Goal: Task Accomplishment & Management: Use online tool/utility

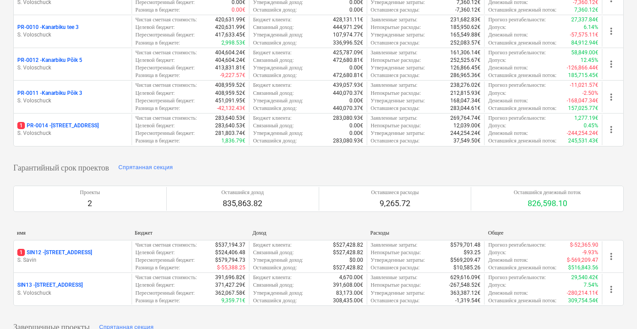
scroll to position [394, 0]
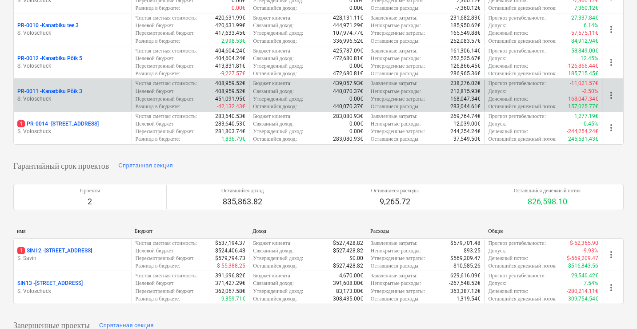
click at [79, 88] on p "PR-0011 - Kanarbiku Põik 3" at bounding box center [49, 92] width 65 height 8
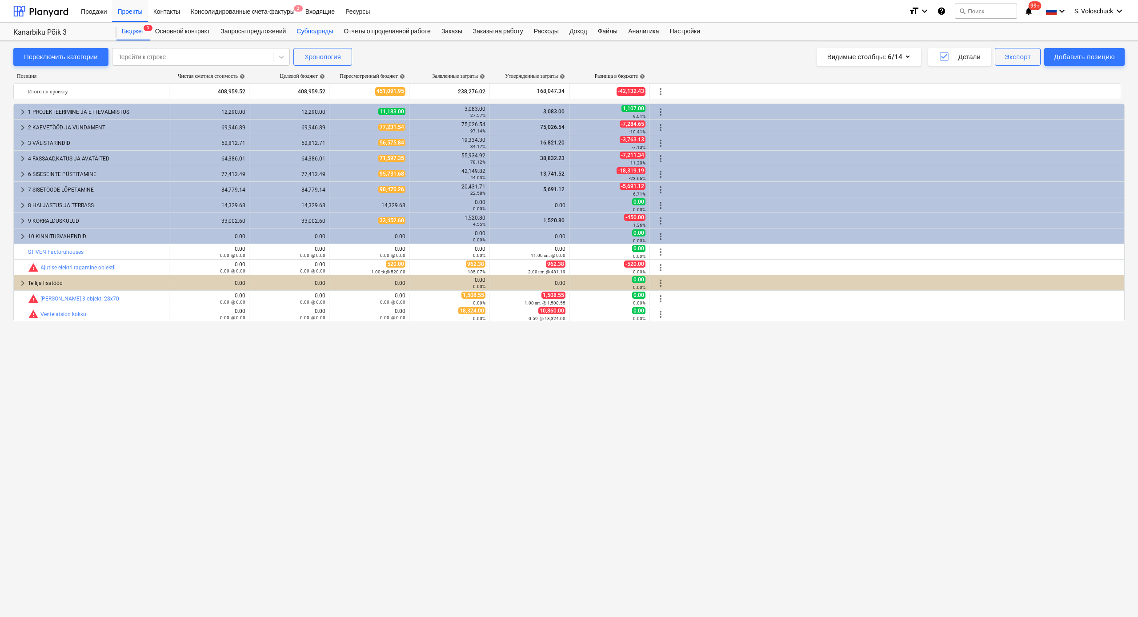
click at [325, 29] on div "Субподряды" at bounding box center [314, 32] width 47 height 18
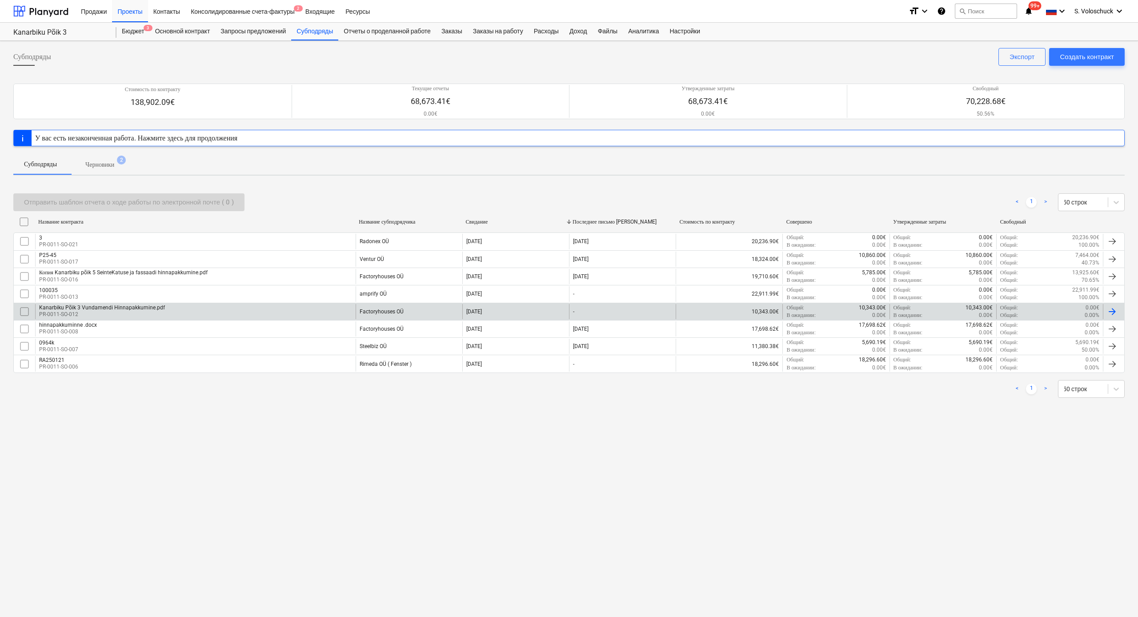
click at [380, 311] on div "Factoryhouses OÜ" at bounding box center [382, 312] width 44 height 6
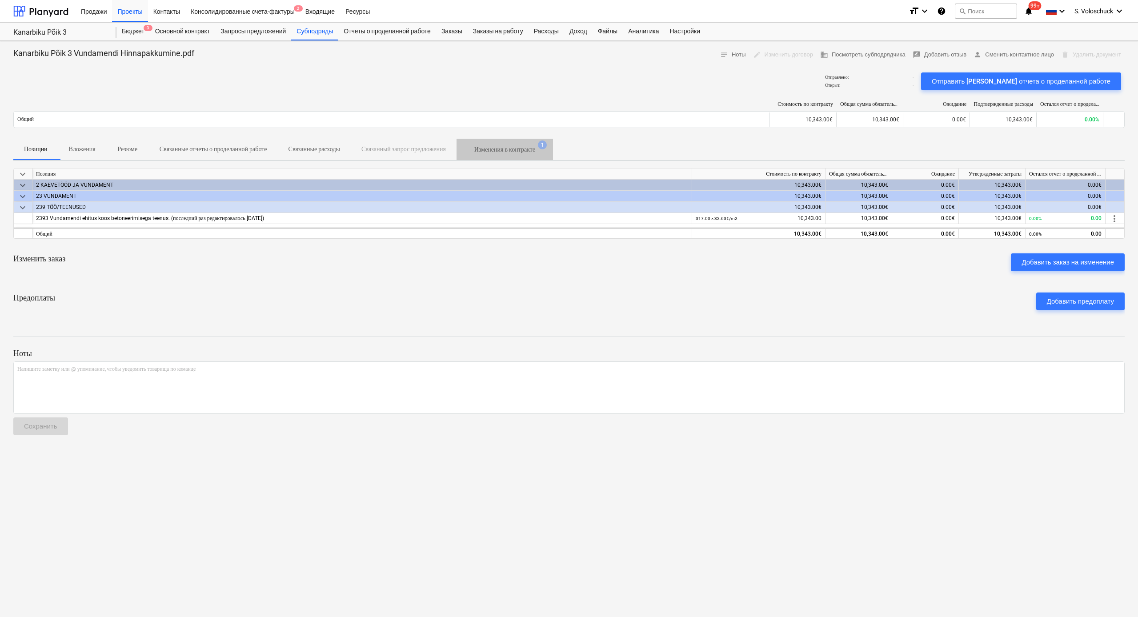
click at [535, 152] on p "Изменения в контракте" at bounding box center [504, 149] width 61 height 9
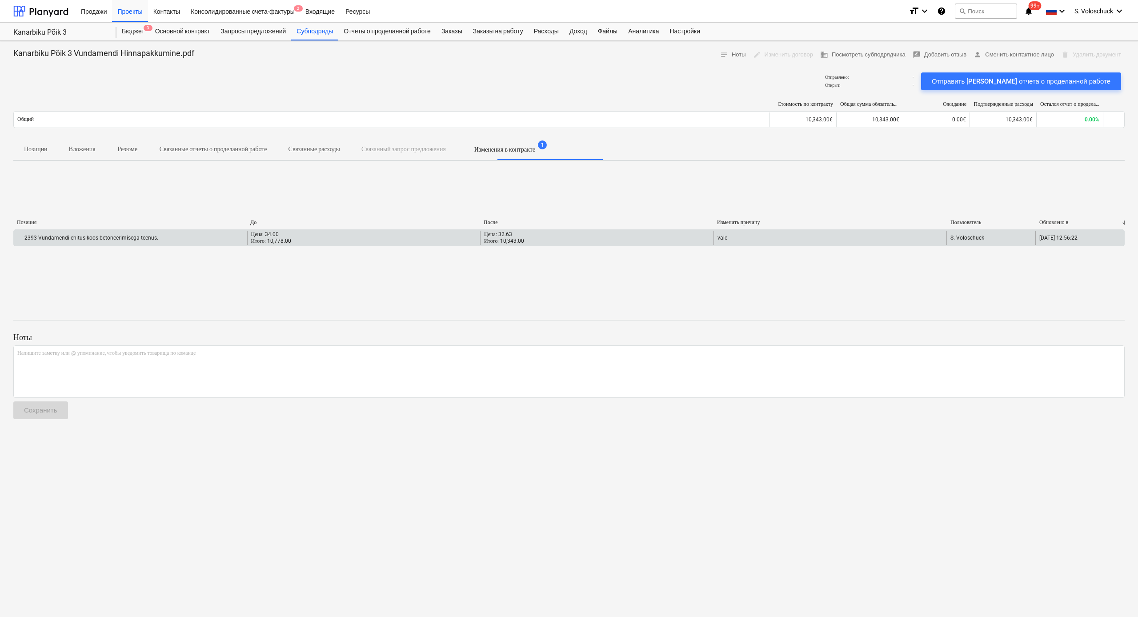
click at [344, 237] on div "Цена: 34.00 Итого: 10,778.00" at bounding box center [363, 238] width 233 height 14
click at [189, 244] on div "2393 Vundamendi ehitus koos betoneerimisega teenus." at bounding box center [130, 238] width 233 height 14
click at [127, 239] on div "2393 Vundamendi ehitus koos betoneerimisega teenus." at bounding box center [87, 238] width 141 height 6
click at [435, 241] on div "Цена: 34.00 Итого: 10,778.00" at bounding box center [363, 238] width 233 height 14
click at [589, 244] on div "Цена: 32.63 Итого: 10,343.00" at bounding box center [596, 238] width 233 height 14
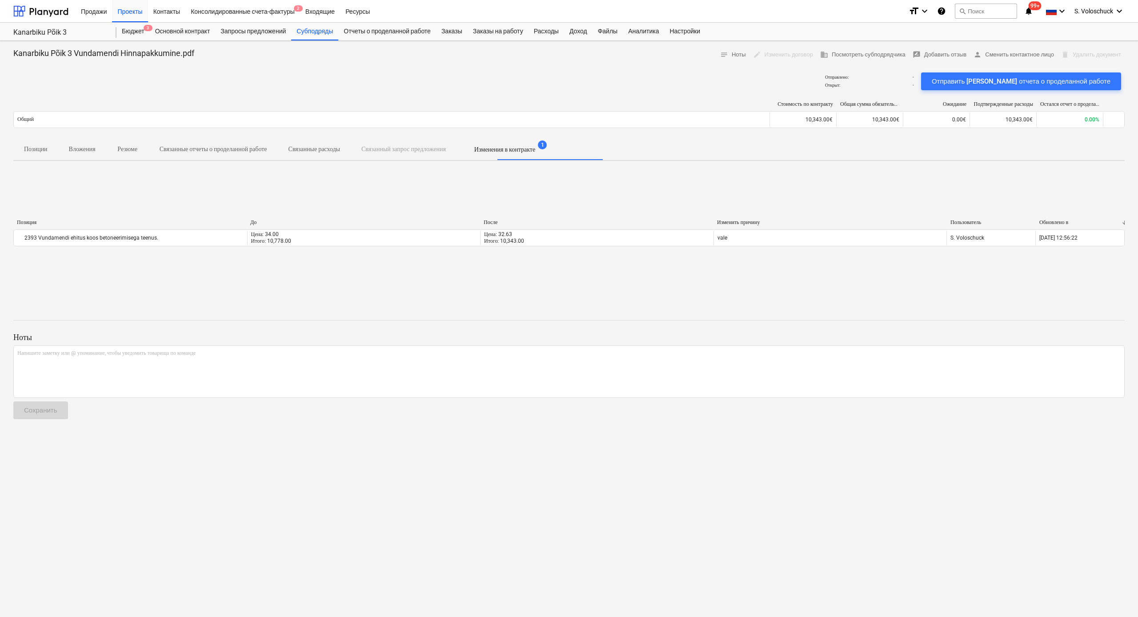
click at [535, 152] on p "Изменения в контракте" at bounding box center [504, 149] width 61 height 9
click at [402, 153] on div "Позиции Вложения Резюме Связанные отчеты о проделанной работе Связанные расходы…" at bounding box center [569, 149] width 1112 height 21
click at [184, 32] on div "Основной контракт" at bounding box center [183, 32] width 66 height 18
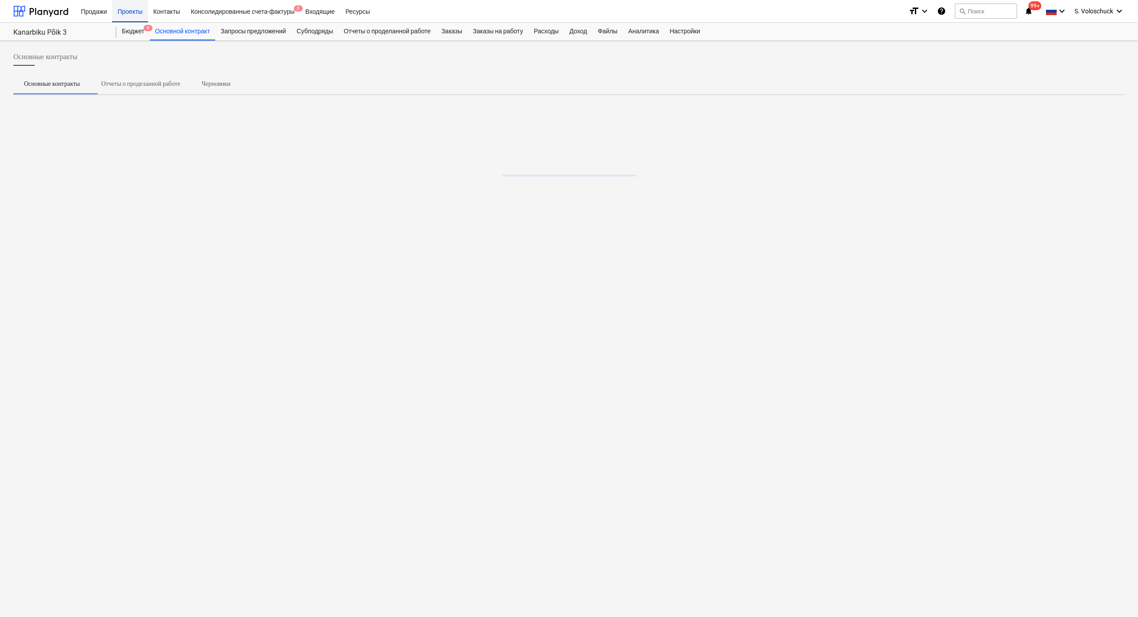
click at [137, 11] on div "Проекты" at bounding box center [130, 11] width 36 height 23
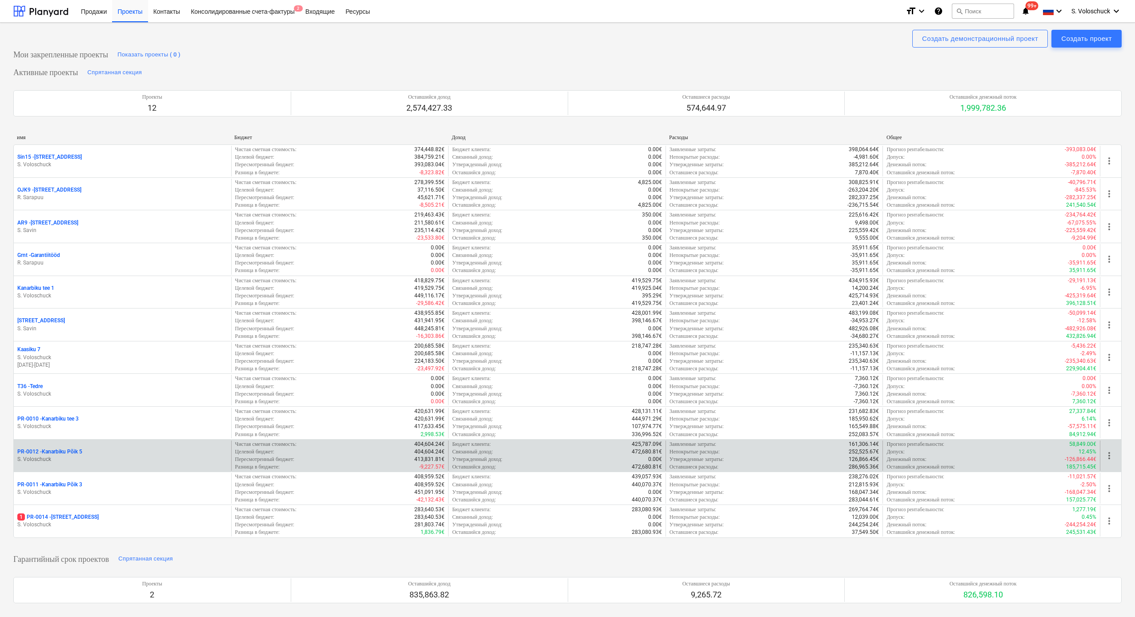
click at [113, 328] on div "PR-0012 - Kanarbiku Põik 5" at bounding box center [122, 452] width 210 height 8
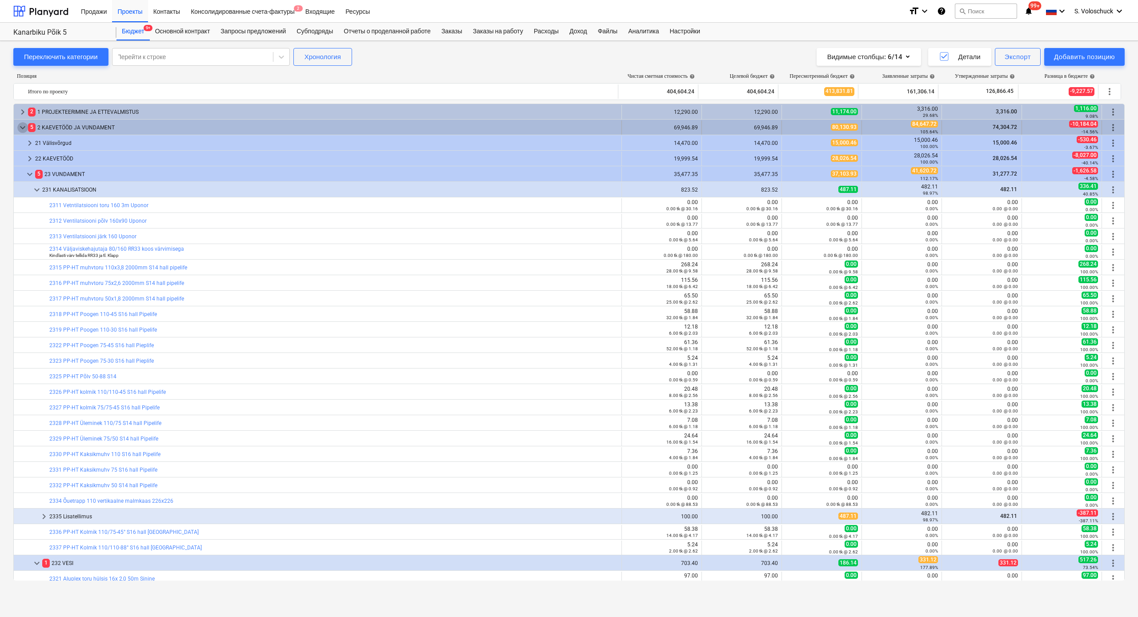
click at [18, 127] on span "keyboard_arrow_down" at bounding box center [22, 127] width 11 height 11
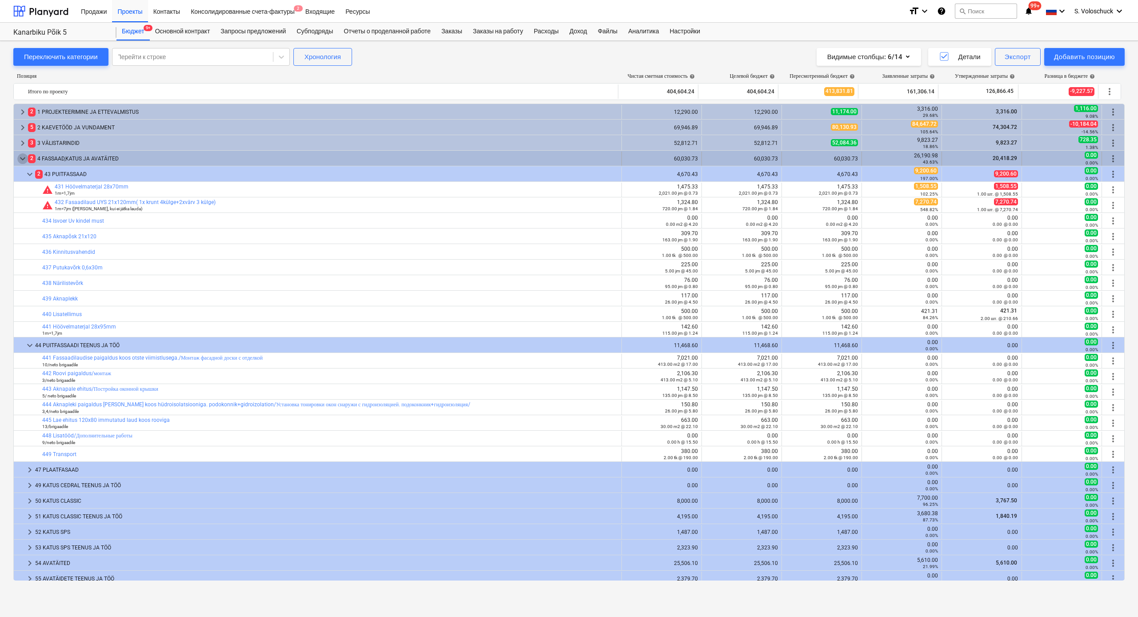
click at [22, 159] on span "keyboard_arrow_down" at bounding box center [22, 158] width 11 height 11
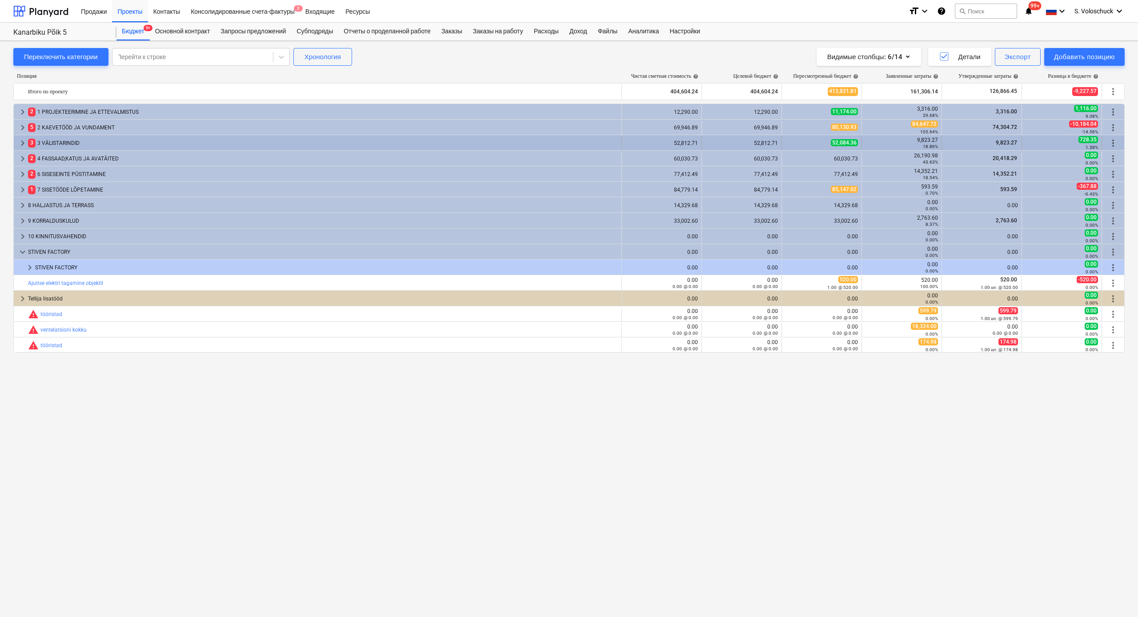
click at [21, 142] on span "keyboard_arrow_right" at bounding box center [22, 143] width 11 height 11
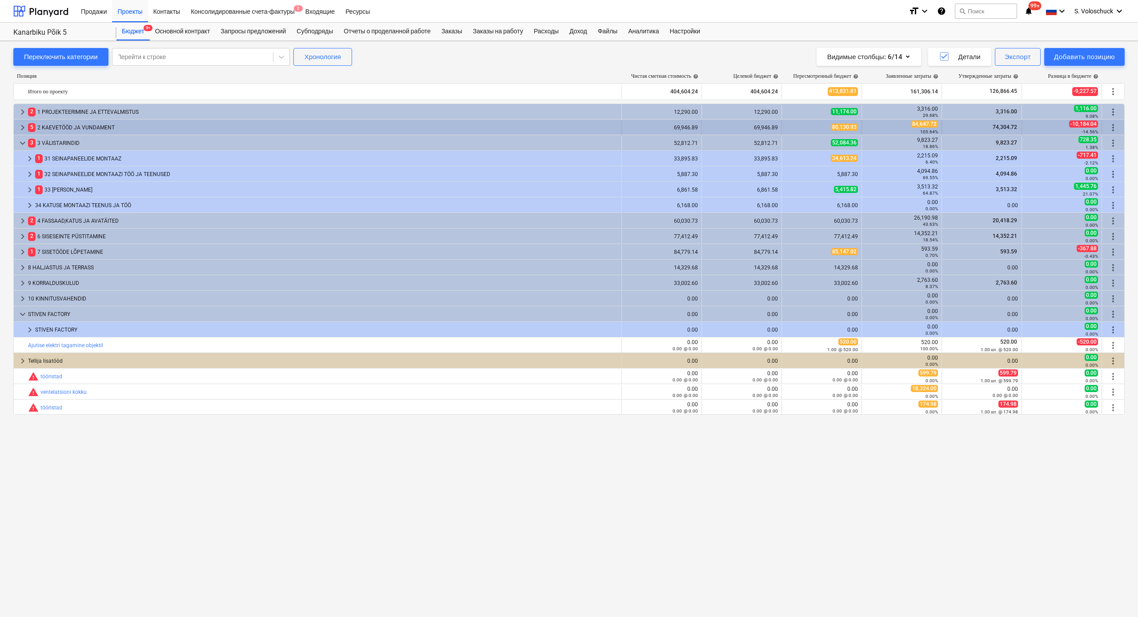
click at [23, 126] on span "keyboard_arrow_right" at bounding box center [22, 127] width 11 height 11
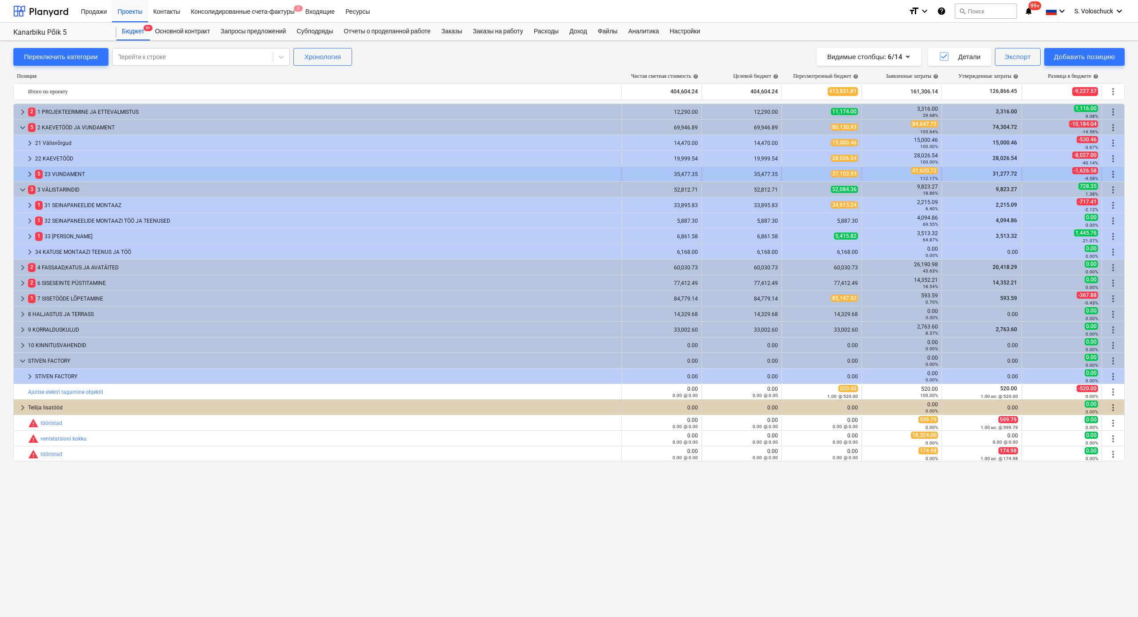
click at [27, 173] on span "keyboard_arrow_right" at bounding box center [29, 174] width 11 height 11
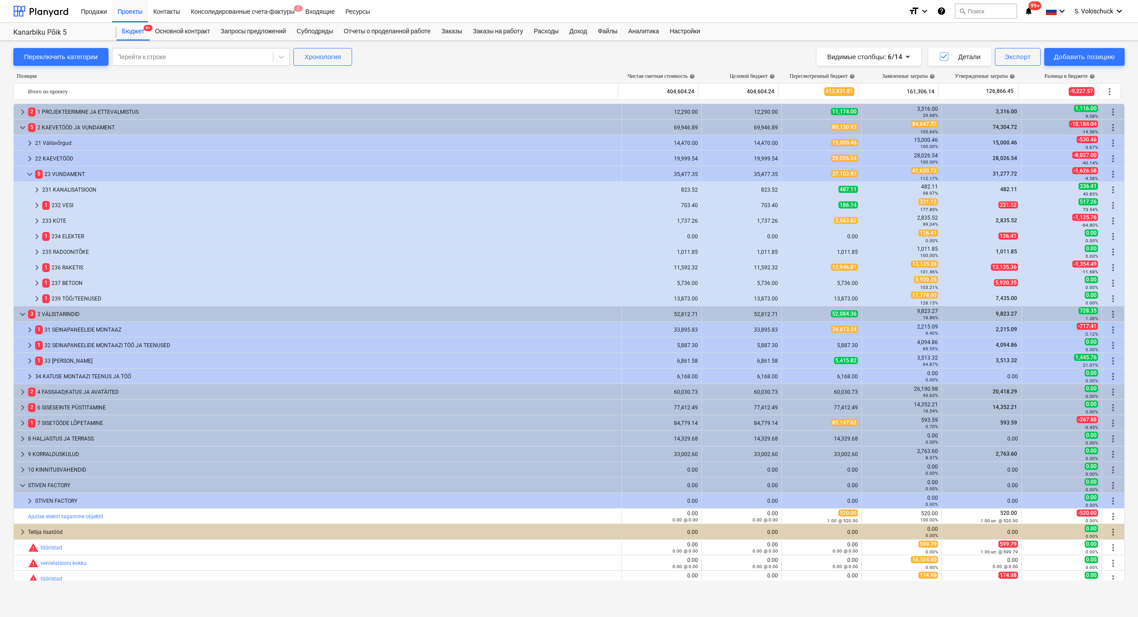
scroll to position [5, 0]
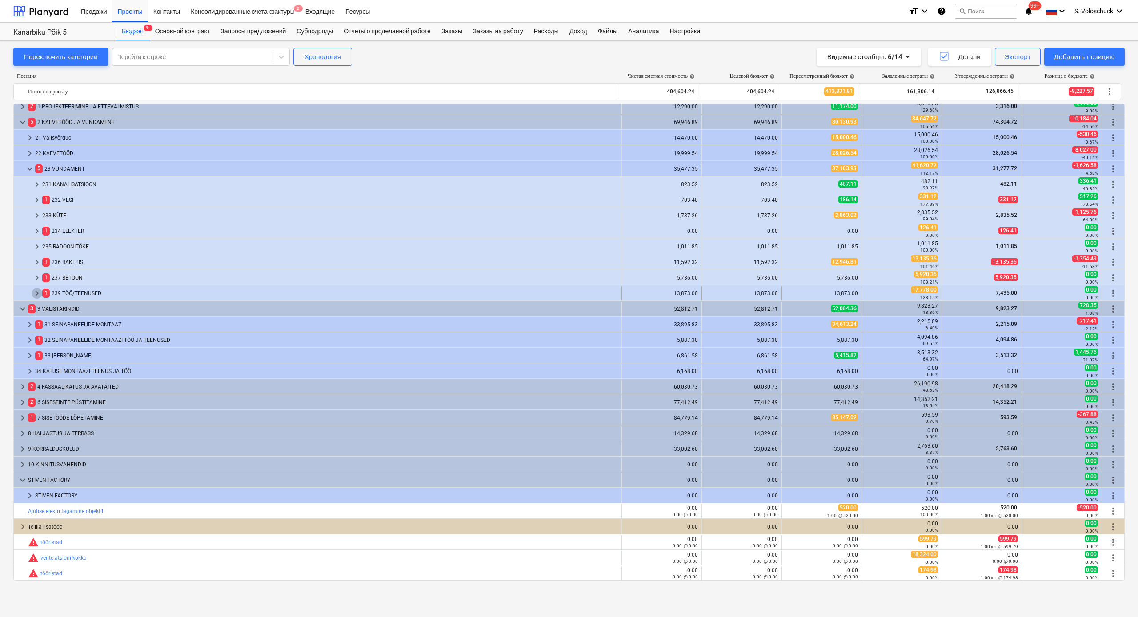
click at [35, 295] on span "keyboard_arrow_right" at bounding box center [37, 293] width 11 height 11
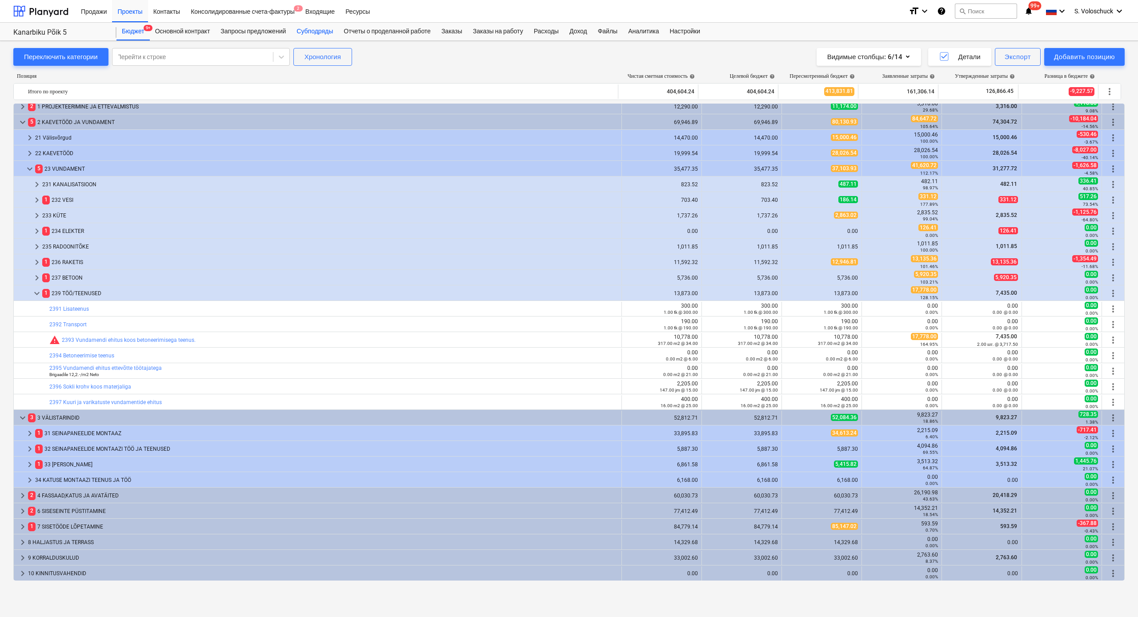
click at [331, 35] on div "Субподряды" at bounding box center [314, 32] width 47 height 18
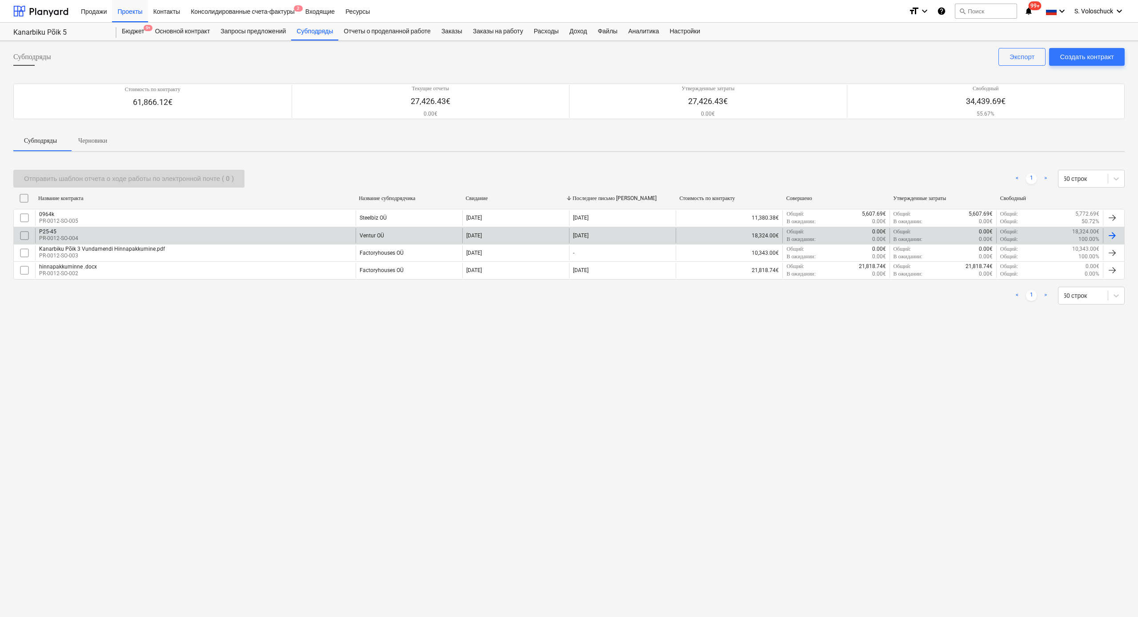
click at [293, 235] on div "P25-45 PR-0012-SO-004" at bounding box center [195, 235] width 321 height 15
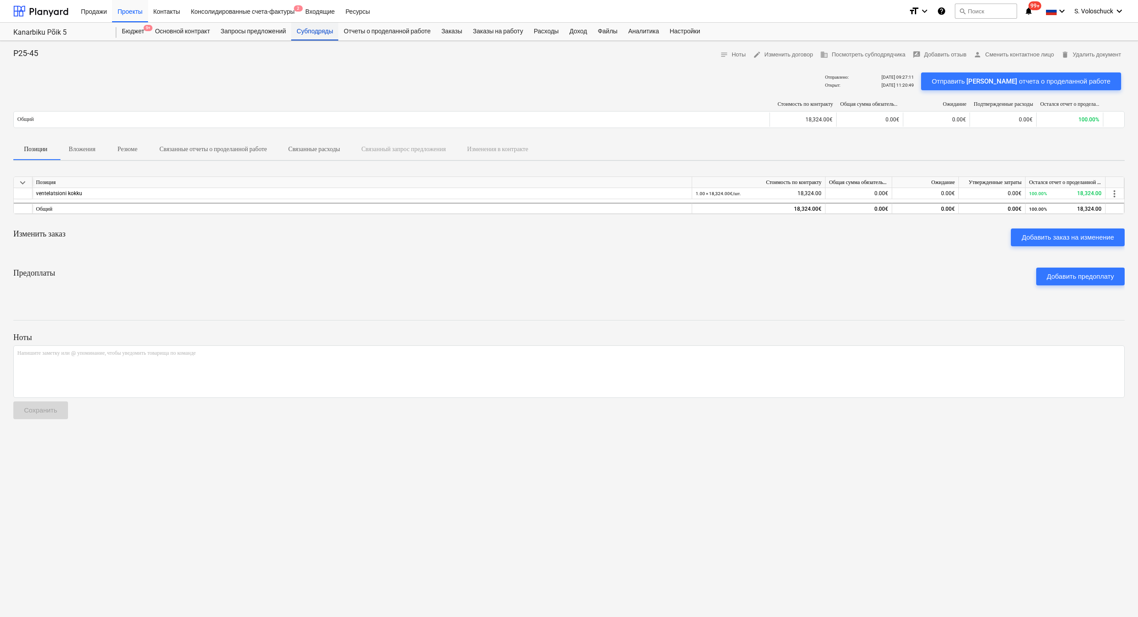
click at [331, 32] on div "Субподряды" at bounding box center [314, 32] width 47 height 18
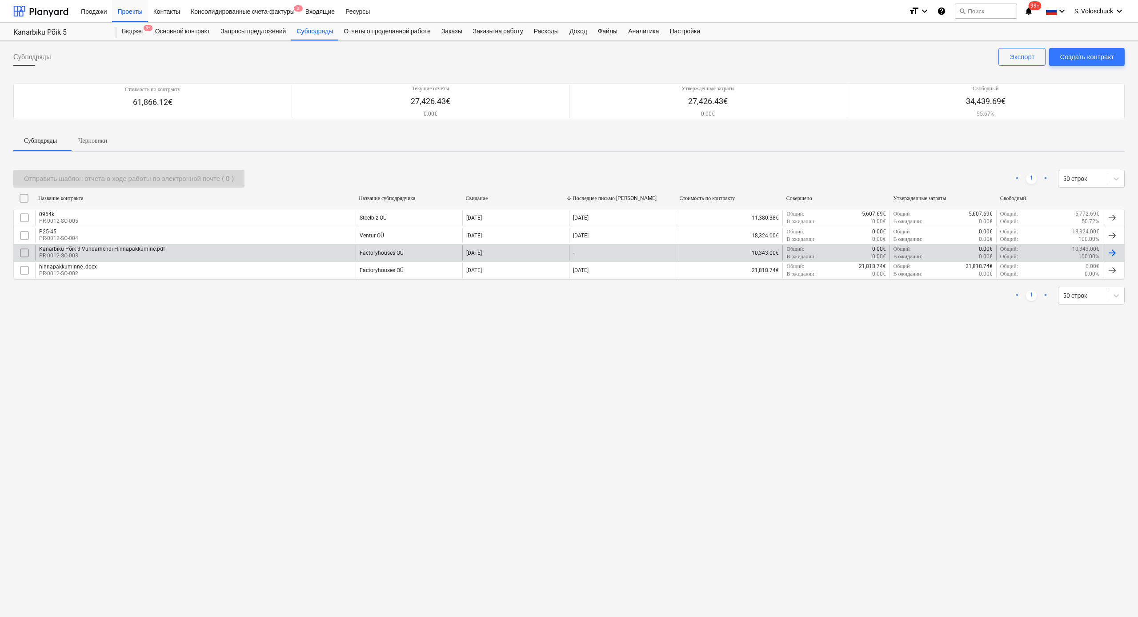
click at [122, 258] on p "PR-0012-SO-003" at bounding box center [102, 256] width 126 height 8
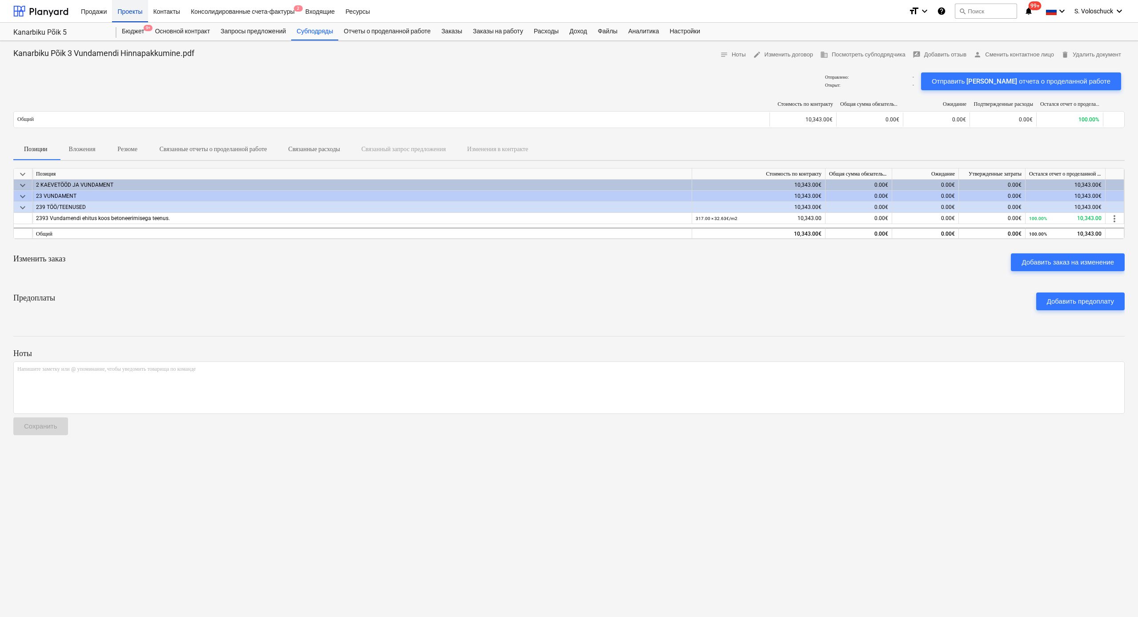
click at [138, 16] on div "Проекты" at bounding box center [130, 11] width 36 height 23
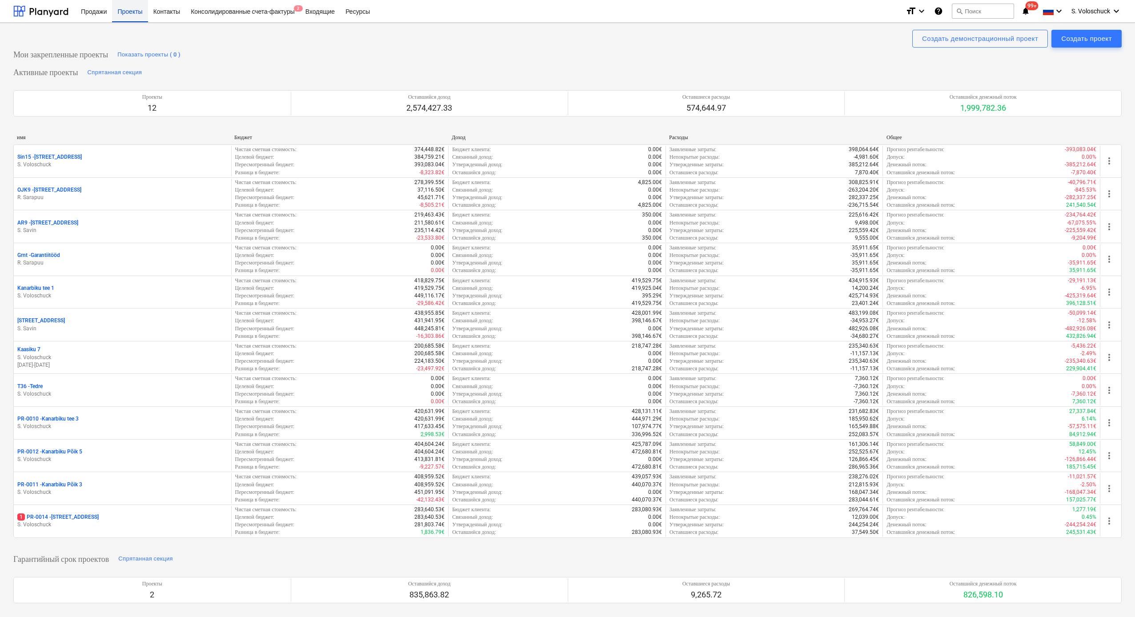
click at [134, 13] on div "Проекты" at bounding box center [130, 11] width 36 height 23
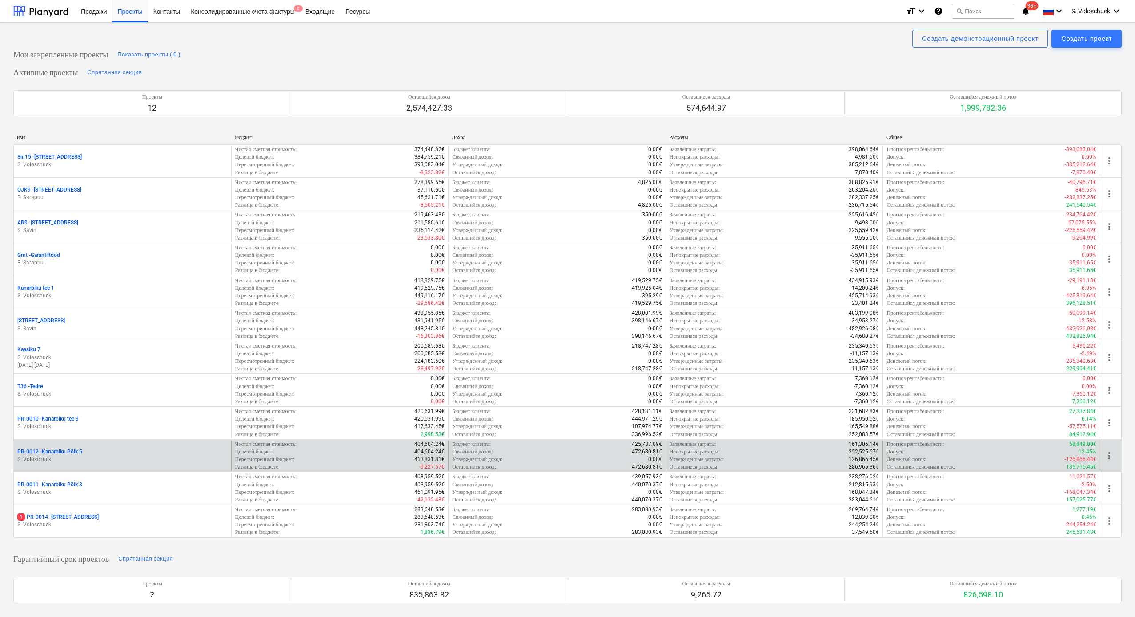
click at [133, 328] on div "PR-0012 - Kanarbiku Põik 5" at bounding box center [122, 452] width 210 height 8
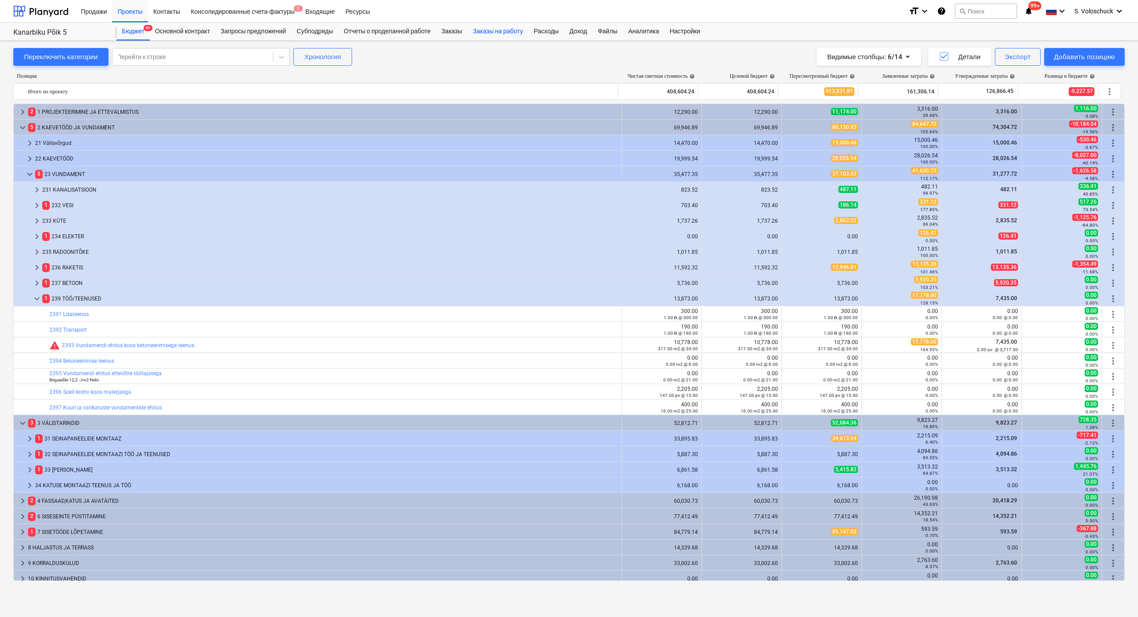
scroll to position [5, 0]
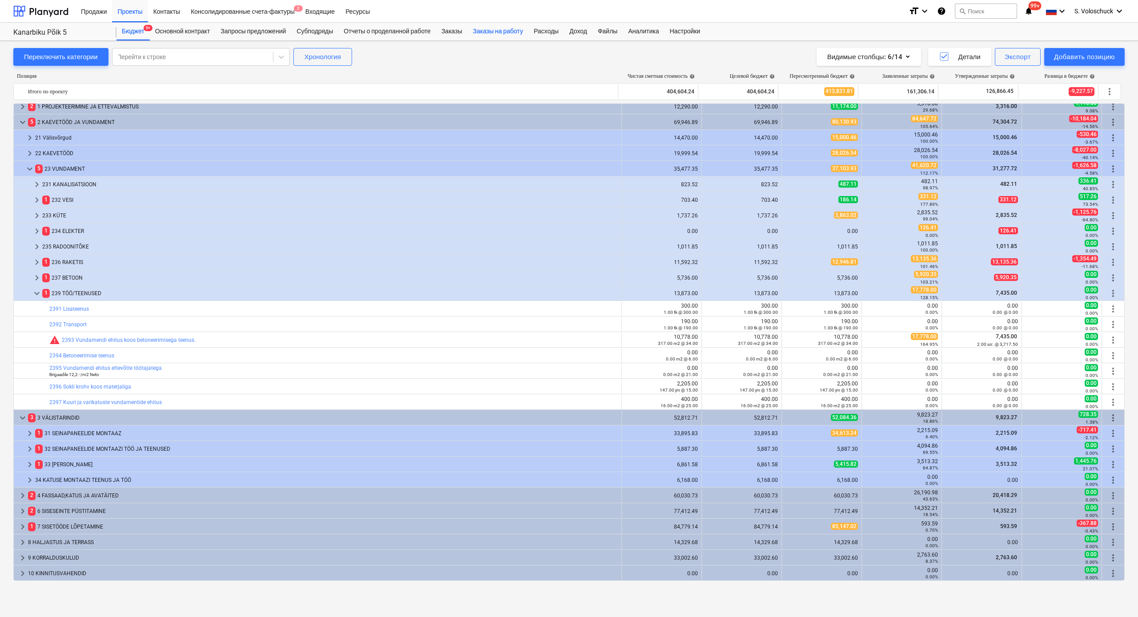
click at [514, 33] on div "Заказы на работу" at bounding box center [498, 32] width 61 height 18
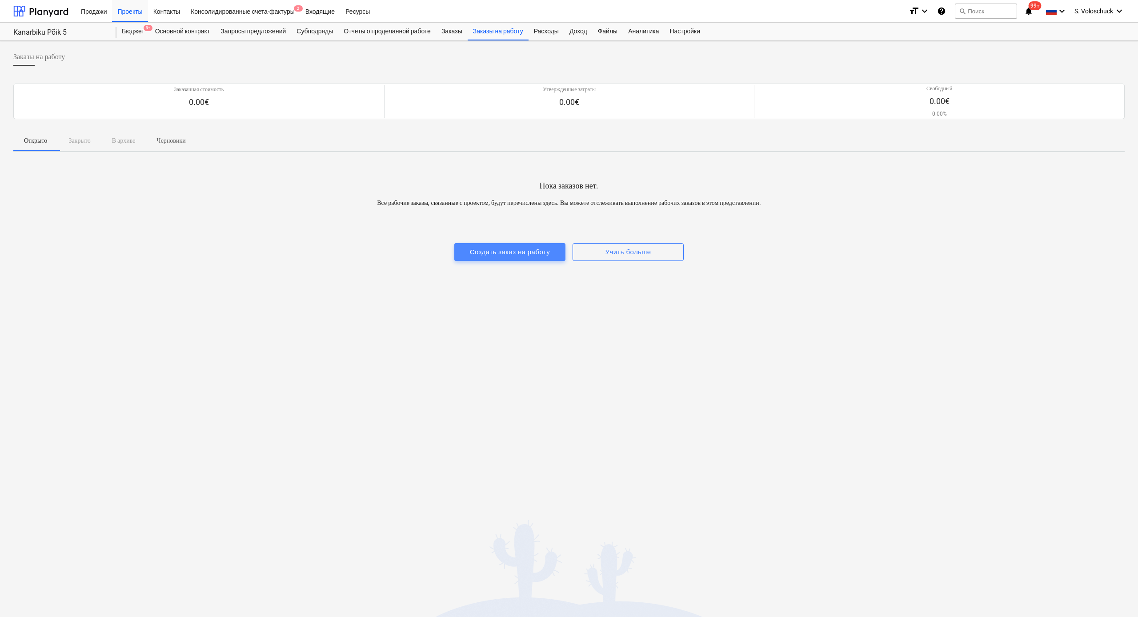
click at [531, 254] on div "Создать заказ на работу" at bounding box center [510, 252] width 80 height 12
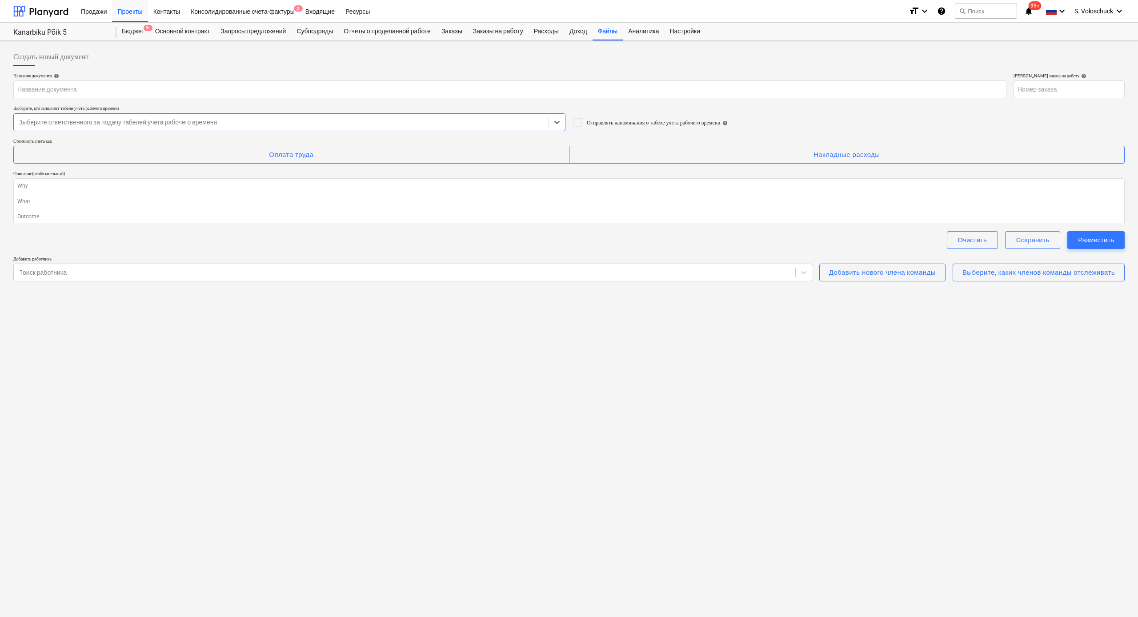
type textarea "x"
type input "PR-0012-WO-001"
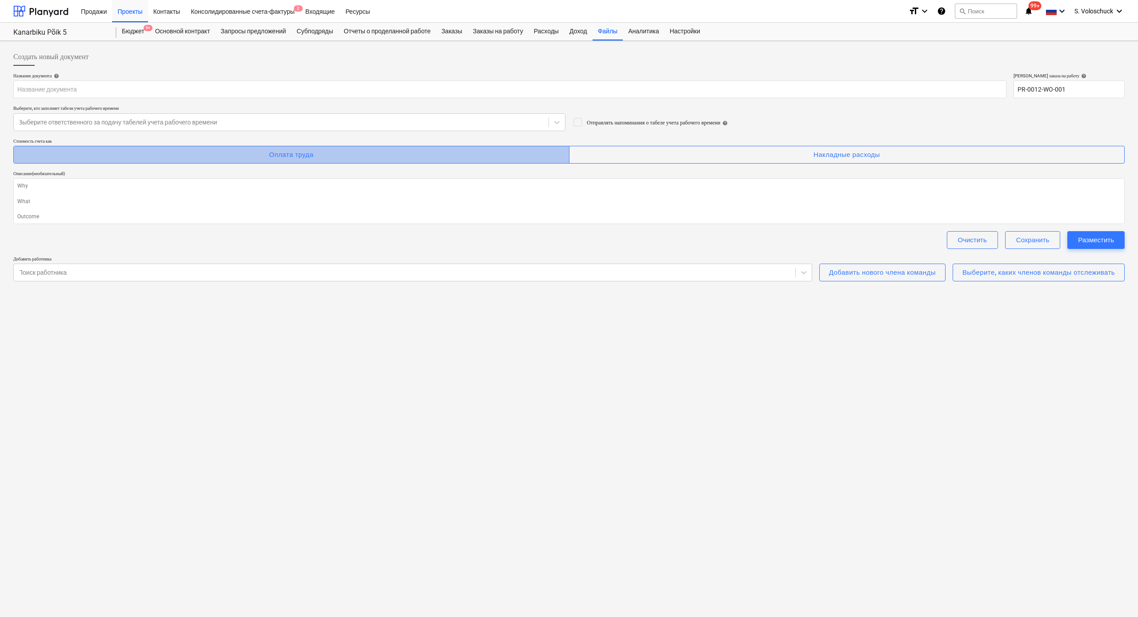
click at [300, 154] on div "Оплата труда" at bounding box center [291, 155] width 44 height 12
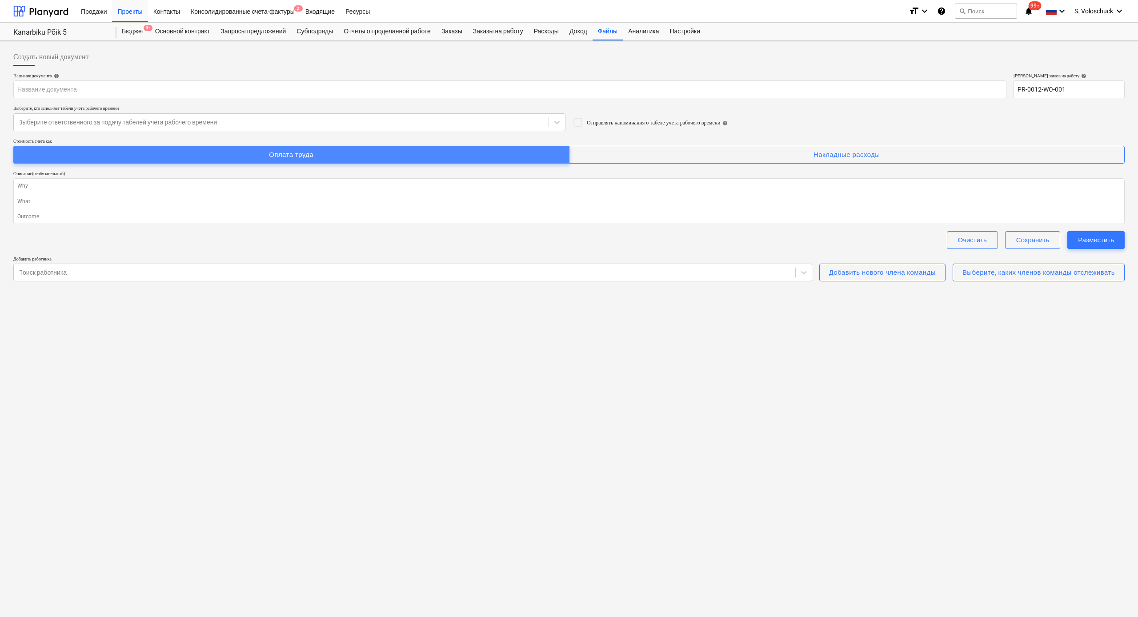
click at [302, 153] on div "Оплата труда" at bounding box center [291, 155] width 44 height 12
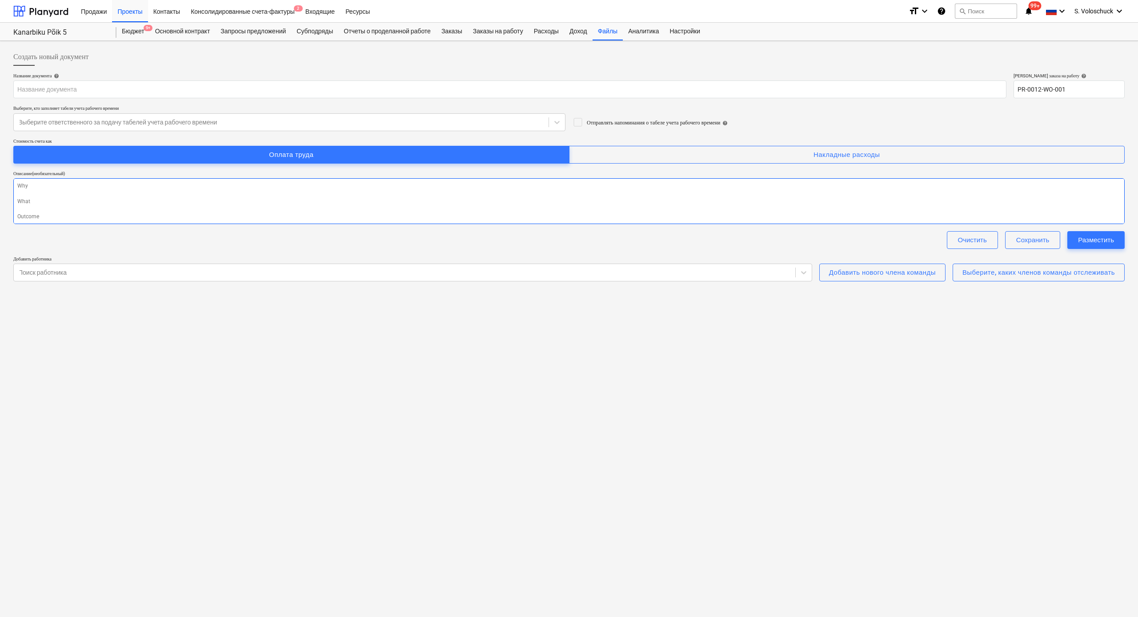
click at [61, 189] on textarea at bounding box center [569, 201] width 1112 height 46
click at [52, 177] on p "Описание (необязательный)" at bounding box center [569, 175] width 1112 height 8
click at [64, 172] on div "Описание (необязательный)" at bounding box center [569, 174] width 1112 height 6
click at [75, 91] on input "text" at bounding box center [509, 89] width 993 height 18
click at [83, 110] on div "Выберите, кто заполняет табели учета рабочего времени" at bounding box center [289, 108] width 552 height 6
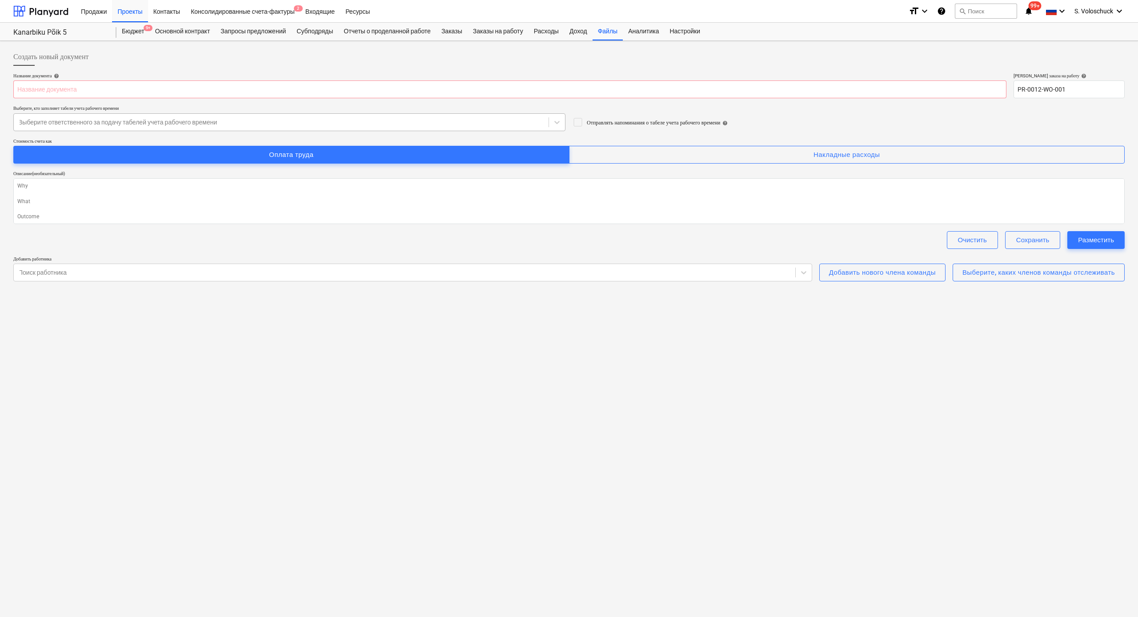
click at [88, 125] on div at bounding box center [281, 122] width 526 height 9
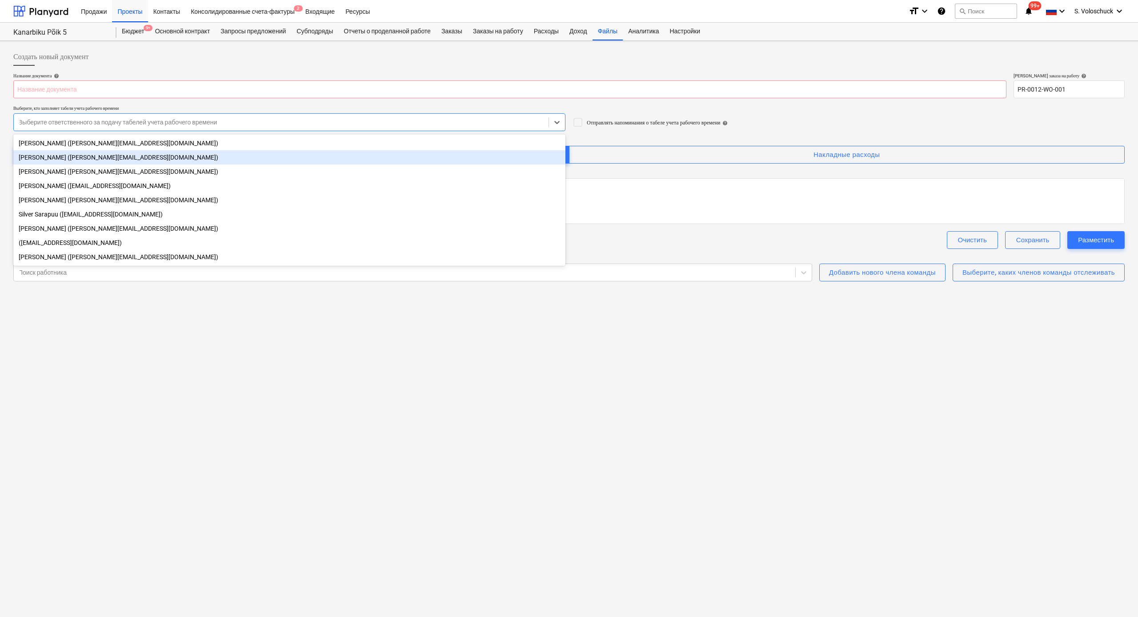
click at [106, 159] on div "[PERSON_NAME] ([PERSON_NAME][EMAIL_ADDRESS][DOMAIN_NAME])" at bounding box center [289, 157] width 552 height 14
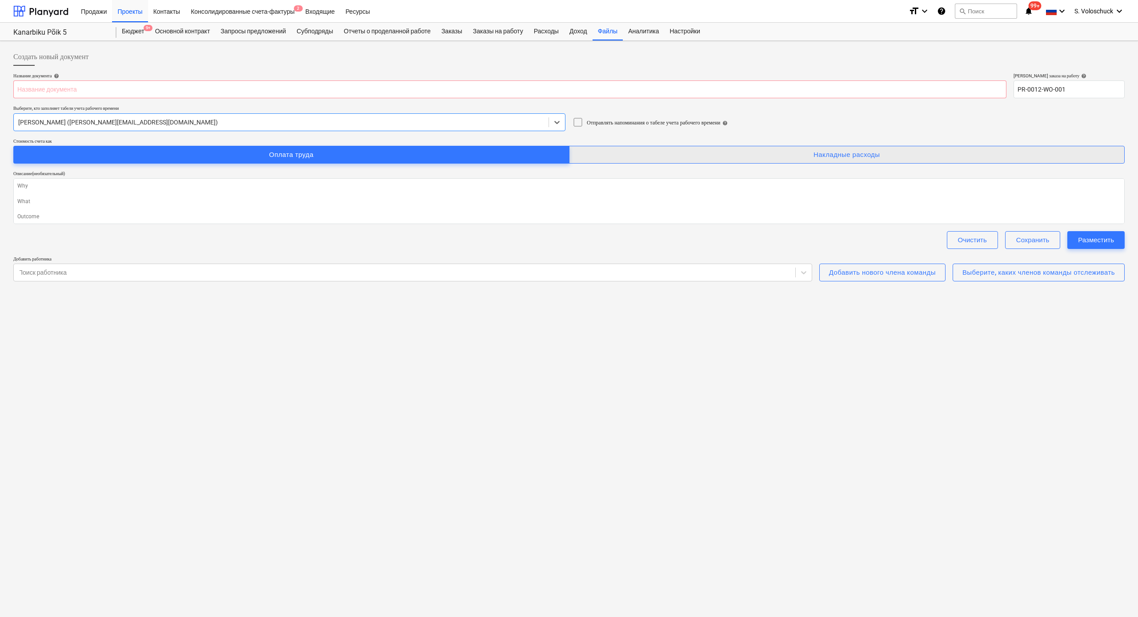
click at [640, 157] on div "Накладные расходы" at bounding box center [847, 155] width 67 height 12
type textarea "x"
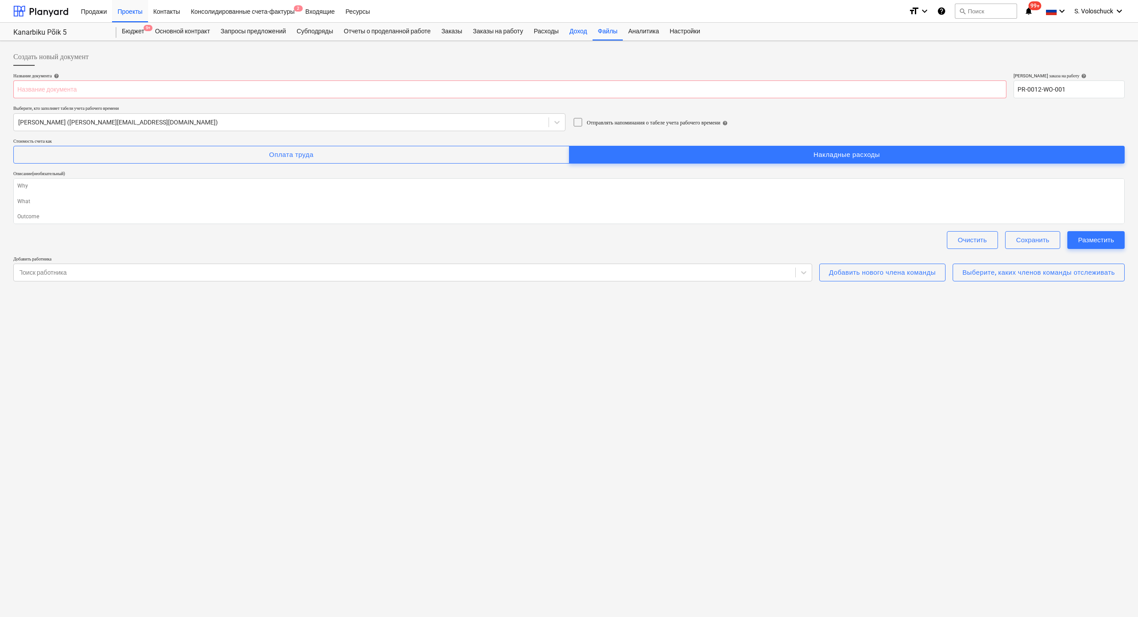
click at [587, 34] on div "Доход" at bounding box center [578, 32] width 28 height 18
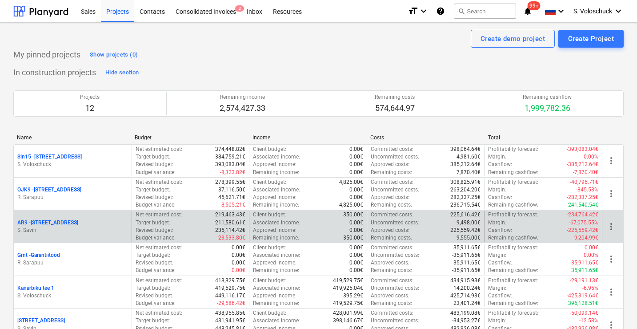
click at [141, 238] on p "Budget variance :" at bounding box center [156, 238] width 40 height 8
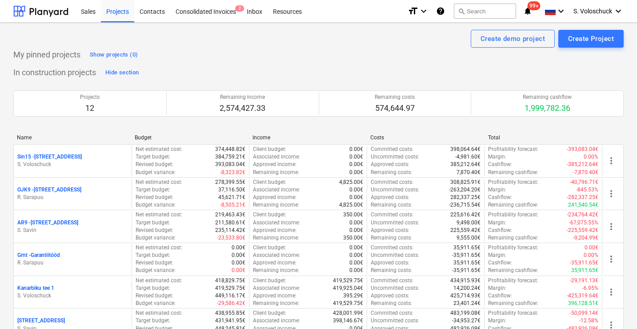
scroll to position [433, 0]
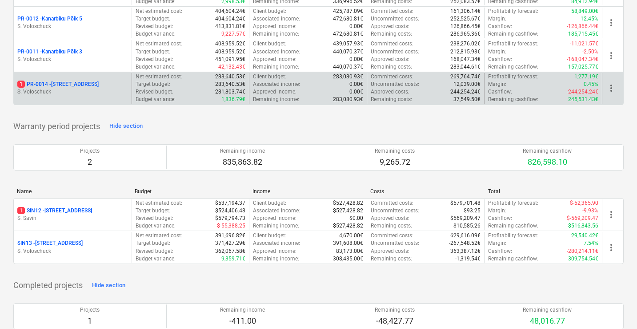
click at [73, 83] on p "1 PR-0014 - Luige tee 29" at bounding box center [57, 84] width 81 height 8
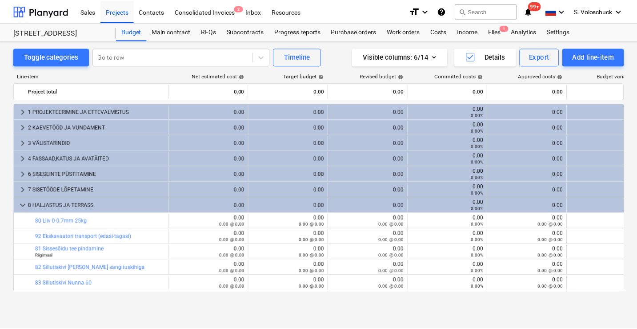
scroll to position [64, 0]
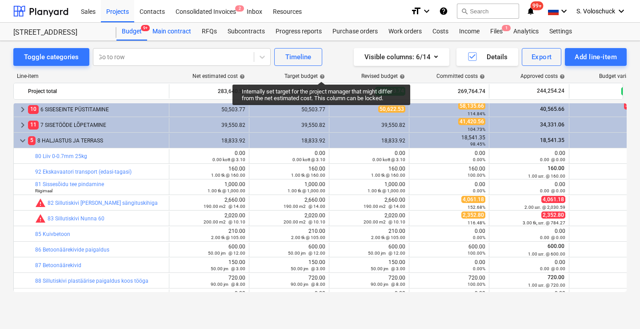
click at [165, 30] on div "Main contract" at bounding box center [171, 32] width 49 height 18
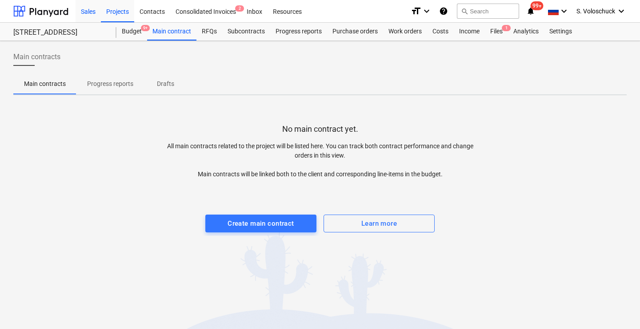
click at [96, 12] on div "Sales" at bounding box center [88, 11] width 25 height 23
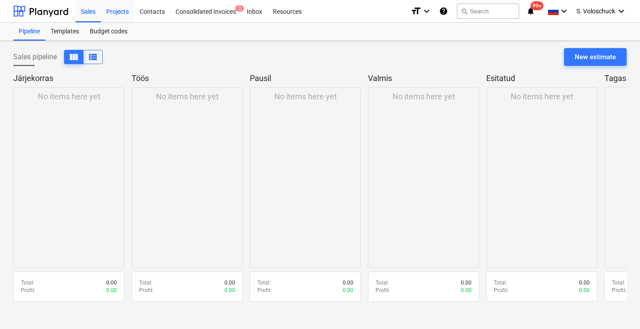
click at [117, 11] on div "Projects" at bounding box center [117, 11] width 33 height 23
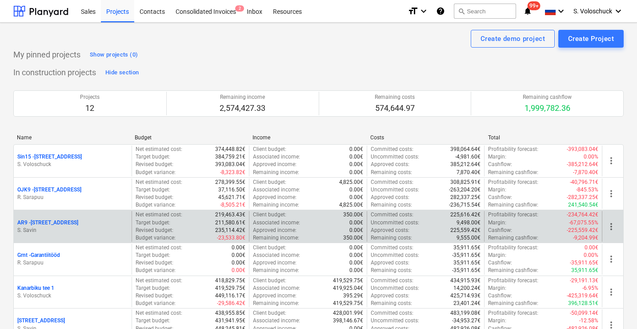
scroll to position [251, 0]
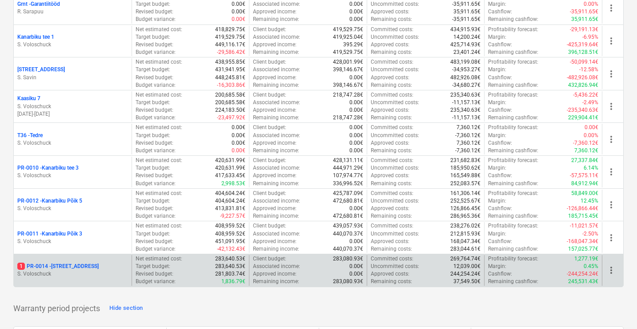
click at [86, 270] on p "S. Voloschuck" at bounding box center [72, 274] width 111 height 8
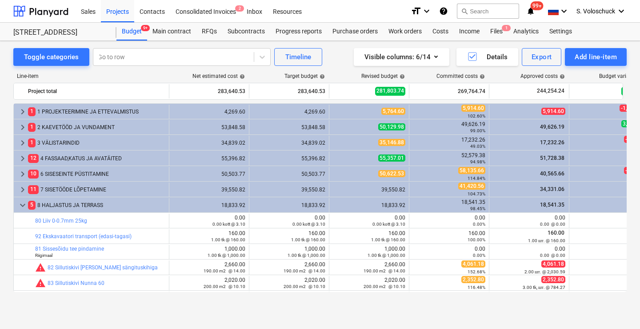
scroll to position [64, 0]
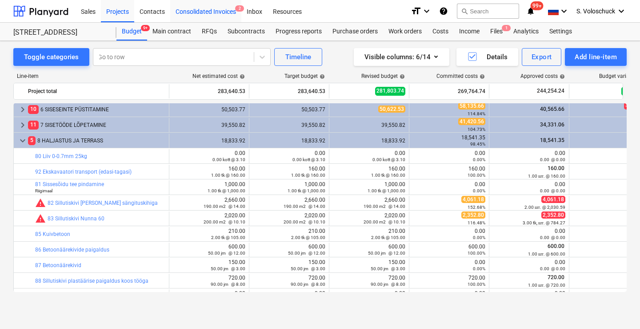
click at [206, 10] on div "Consolidated Invoices 2" at bounding box center [205, 11] width 71 height 23
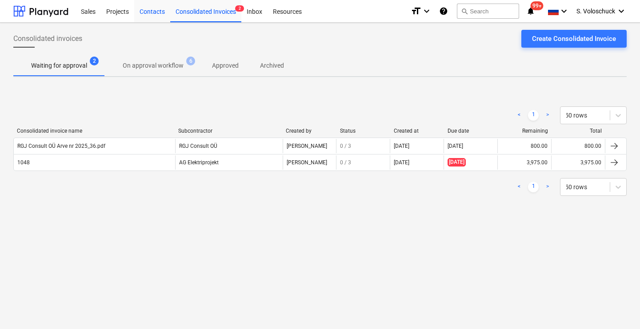
click at [150, 13] on div "Contacts" at bounding box center [152, 11] width 36 height 23
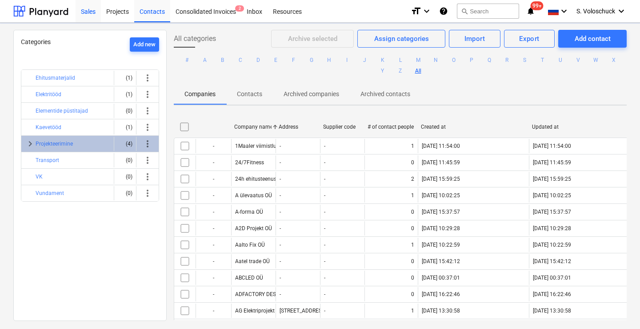
drag, startPoint x: 114, startPoint y: 13, endPoint x: 91, endPoint y: 12, distance: 23.1
click at [114, 13] on div "Projects" at bounding box center [117, 11] width 33 height 23
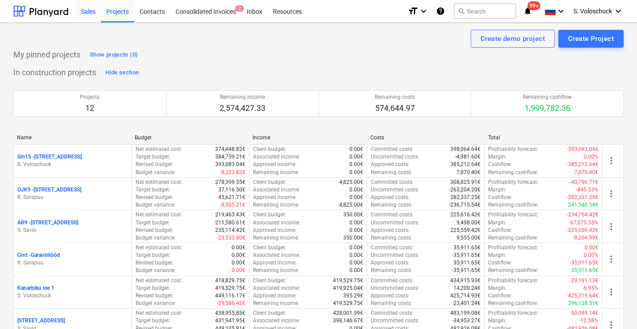
click at [91, 12] on div "Sales" at bounding box center [88, 11] width 25 height 23
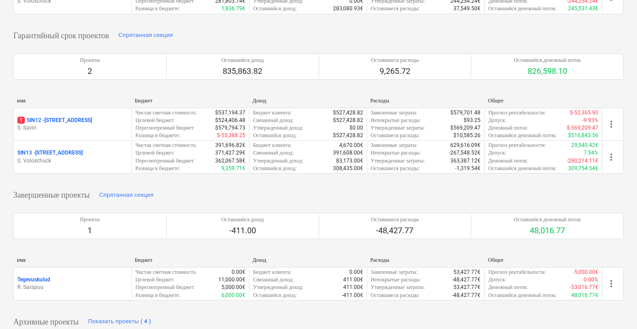
scroll to position [219, 0]
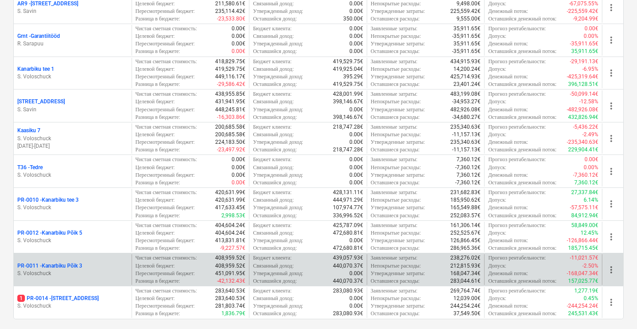
click at [94, 262] on div "PR-0011 - Kanarbiku Põik 3" at bounding box center [72, 266] width 111 height 8
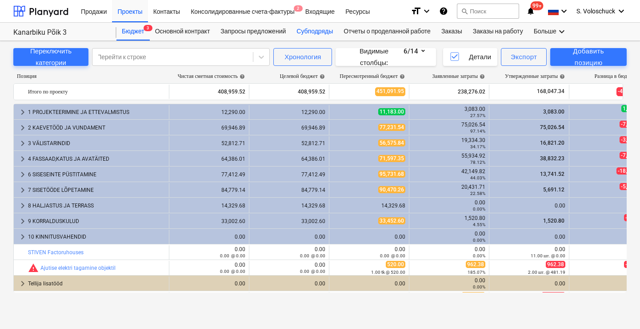
click at [327, 31] on div "Субподряды" at bounding box center [314, 32] width 47 height 18
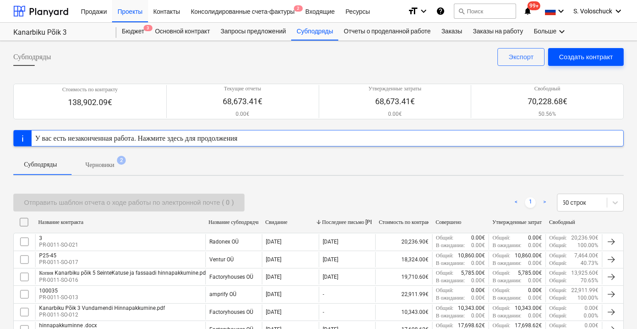
click at [595, 57] on div "Создать контракт" at bounding box center [586, 57] width 54 height 12
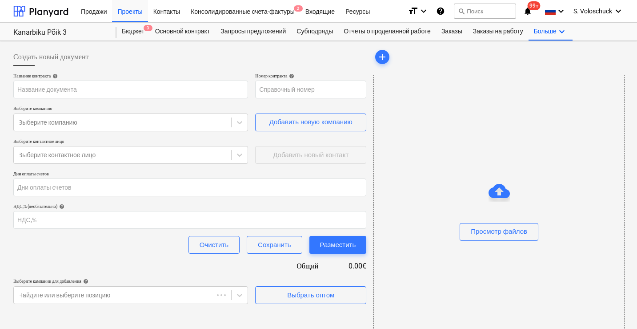
type input "PR-0011-SO-022"
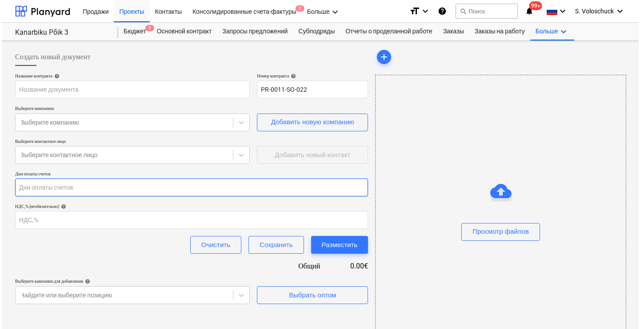
scroll to position [31, 0]
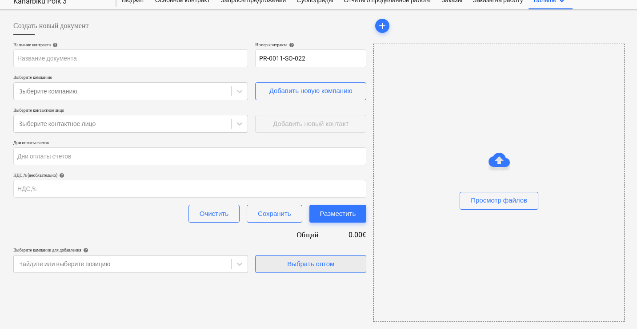
click at [328, 266] on div "Выбрать оптом" at bounding box center [310, 264] width 47 height 12
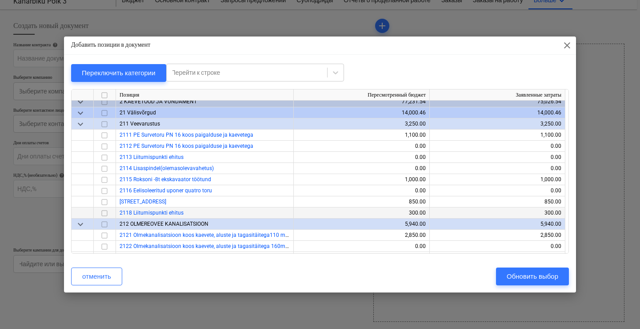
scroll to position [420, 0]
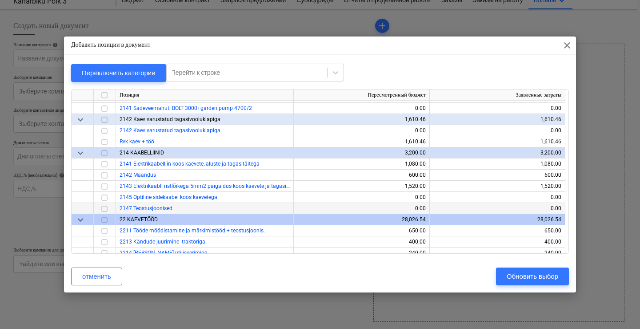
click at [104, 209] on input "checkbox" at bounding box center [104, 208] width 11 height 11
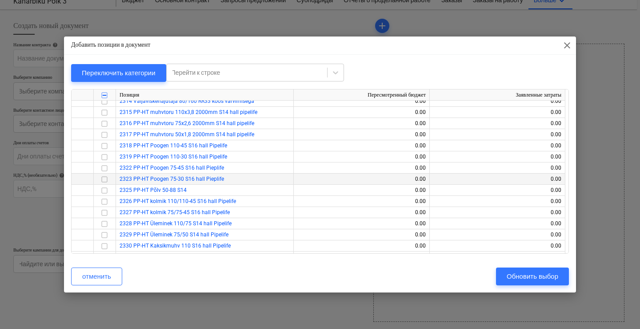
scroll to position [616, 0]
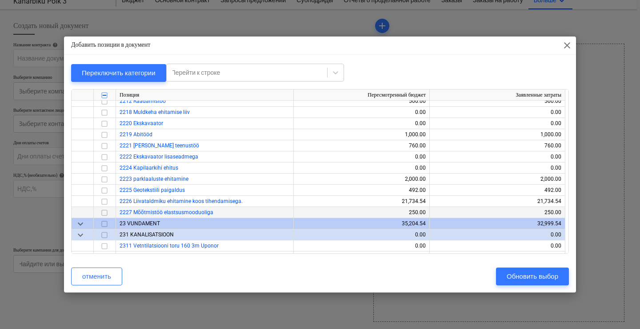
click at [106, 212] on input "checkbox" at bounding box center [104, 212] width 11 height 11
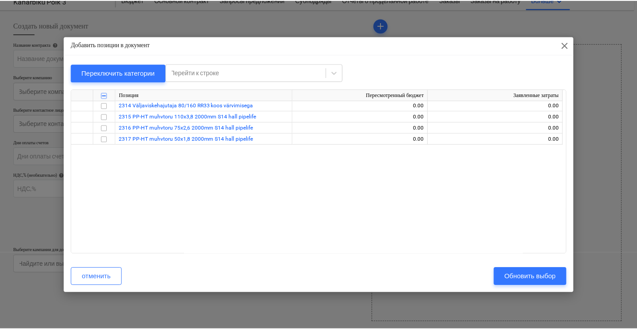
scroll to position [1001, 0]
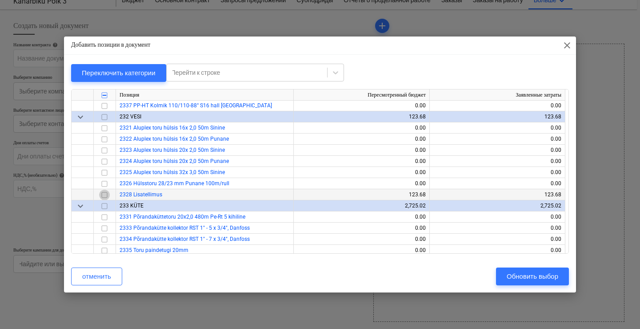
click at [102, 195] on input "checkbox" at bounding box center [104, 194] width 11 height 11
click at [571, 48] on span "close" at bounding box center [567, 45] width 11 height 11
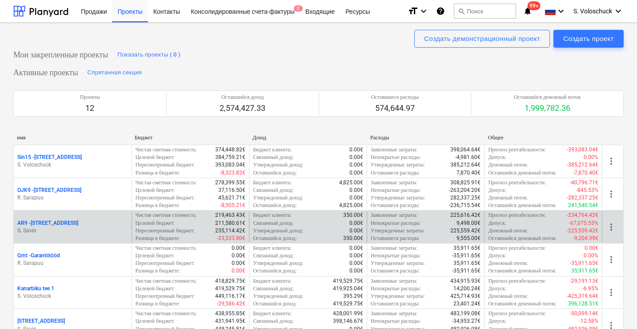
scroll to position [303, 0]
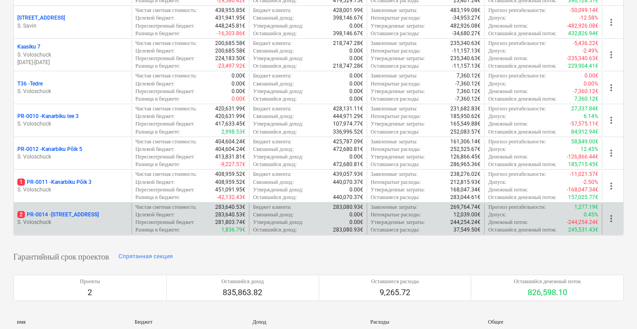
click at [92, 218] on p "S. Voloschuck" at bounding box center [72, 222] width 111 height 8
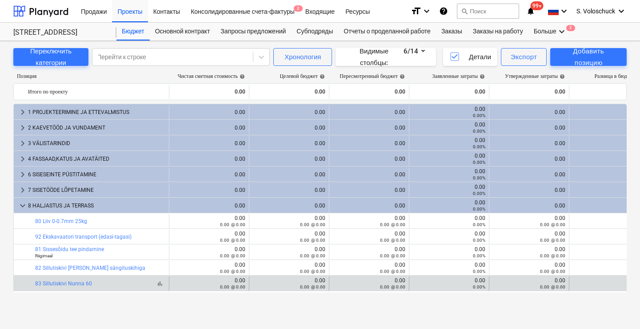
scroll to position [64, 0]
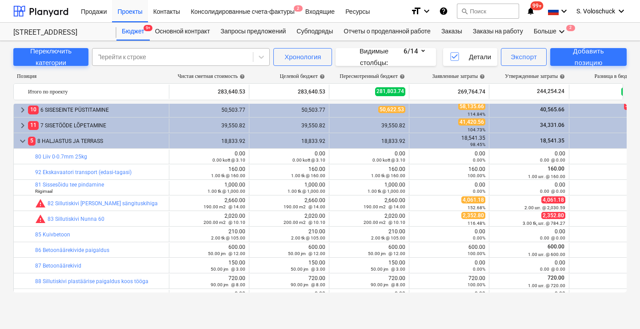
click at [193, 56] on div at bounding box center [173, 56] width 152 height 9
type input "plaa"
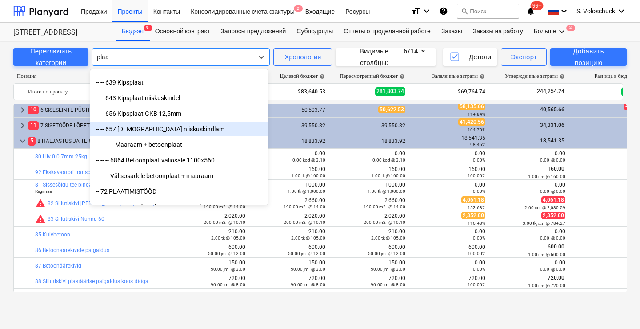
scroll to position [140, 0]
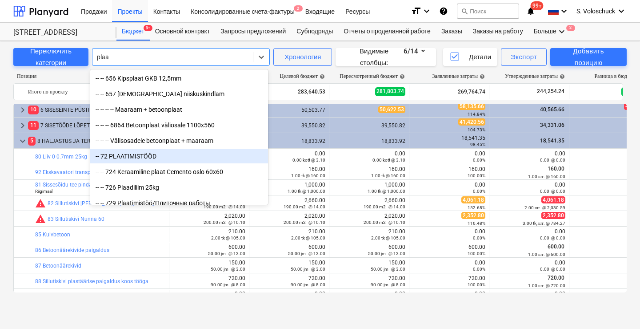
click at [156, 155] on div "-- 72 PLAATIMISTÖÖD" at bounding box center [179, 156] width 178 height 14
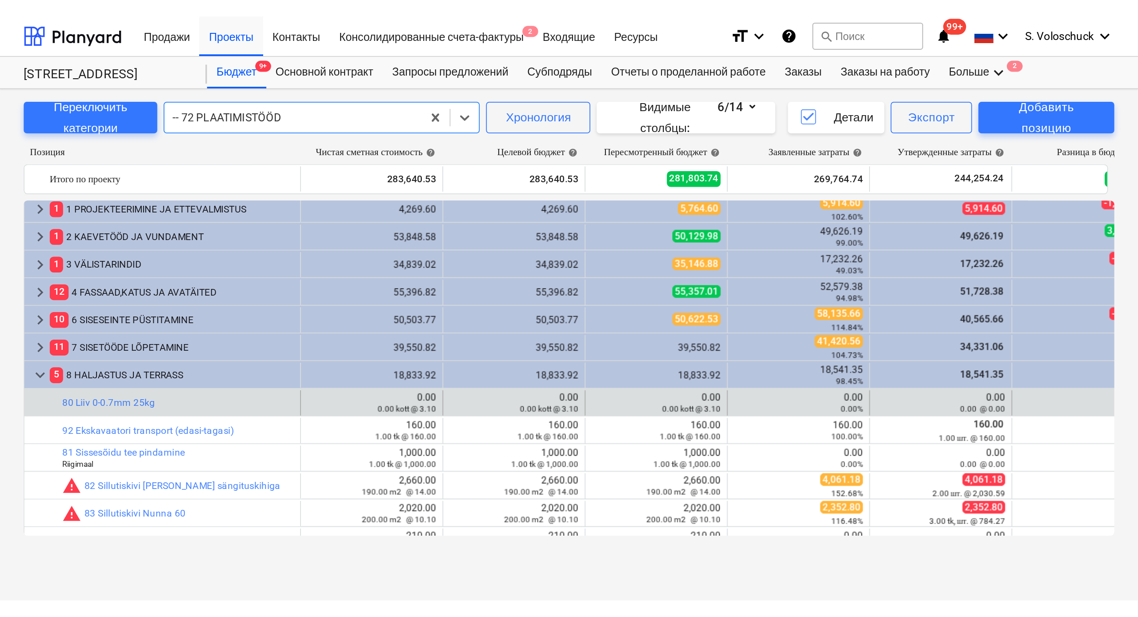
scroll to position [0, 0]
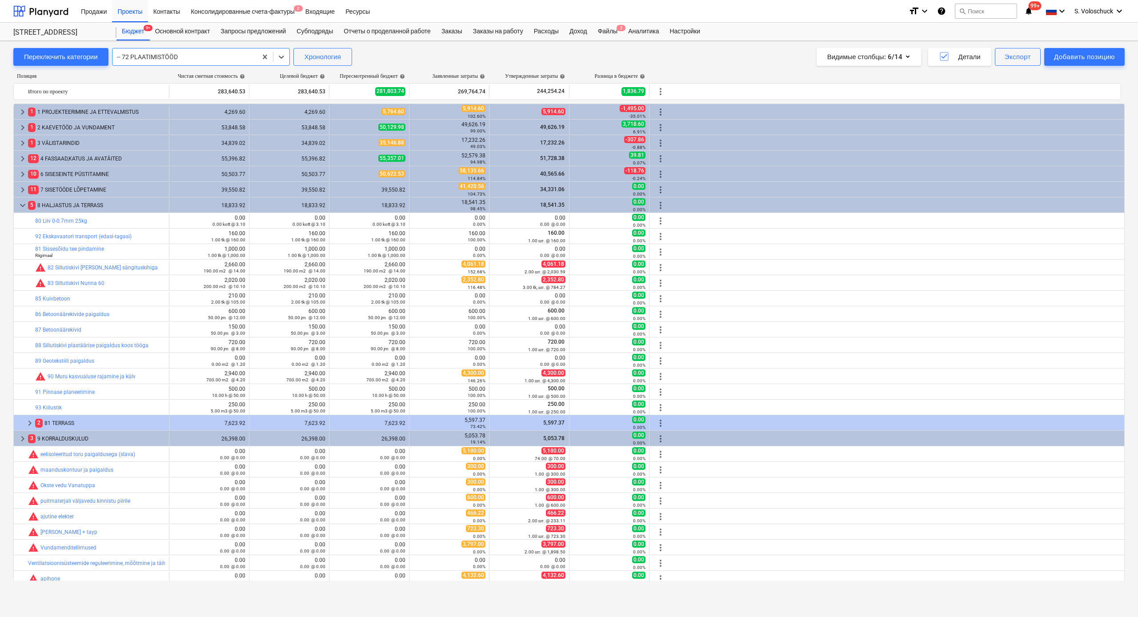
click at [221, 59] on div at bounding box center [185, 56] width 136 height 9
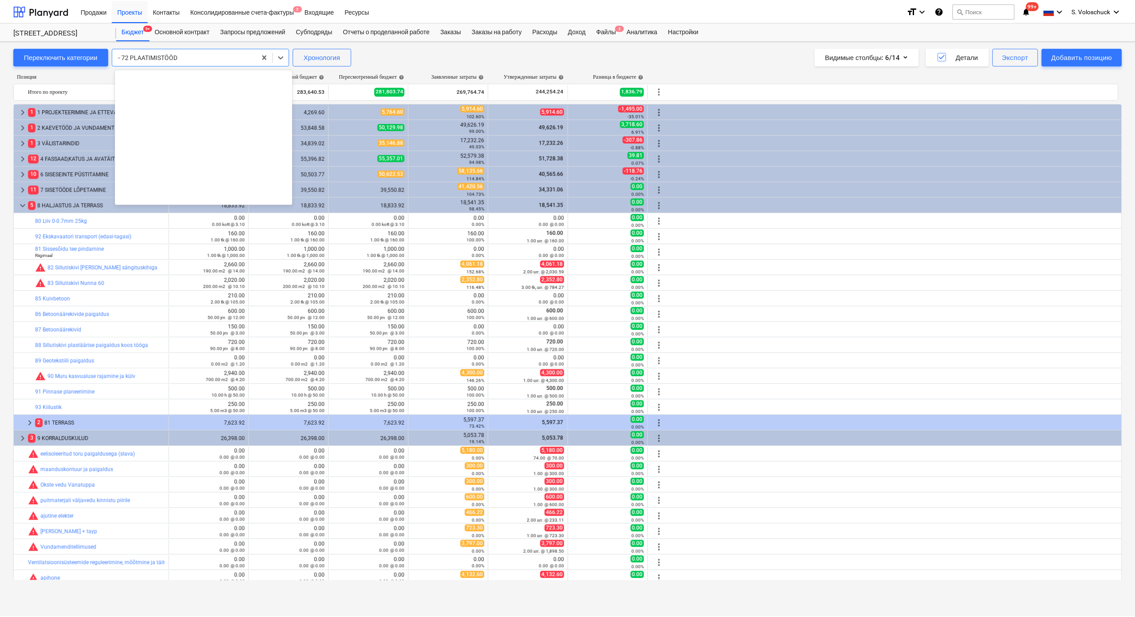
scroll to position [6942, 0]
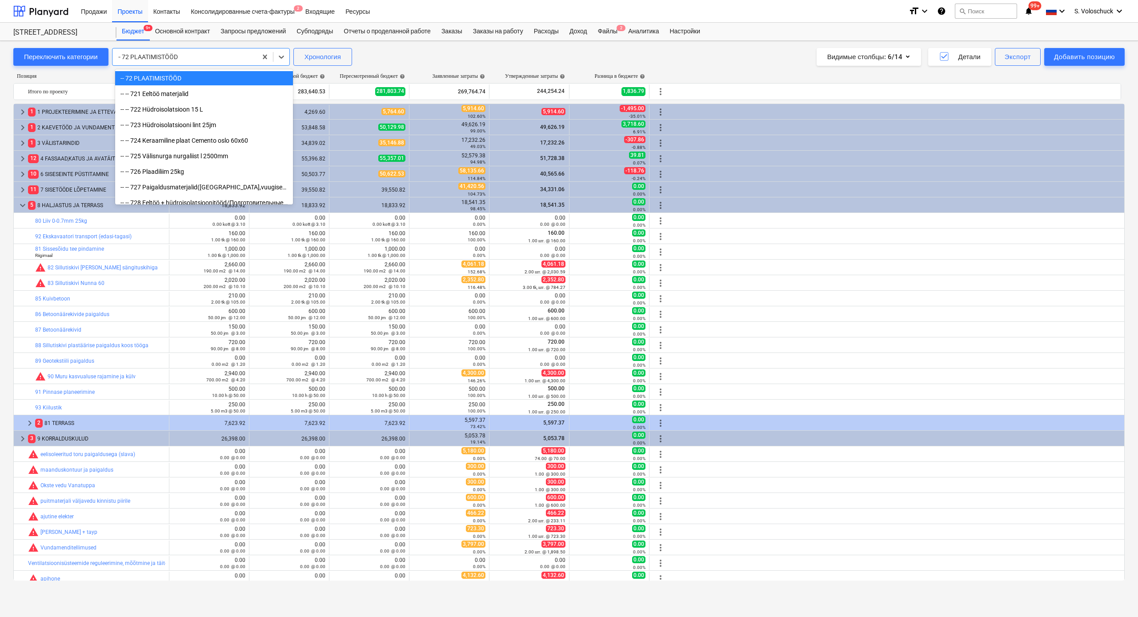
click at [205, 74] on div "-- 72 PLAATIMISTÖÖD" at bounding box center [204, 78] width 178 height 14
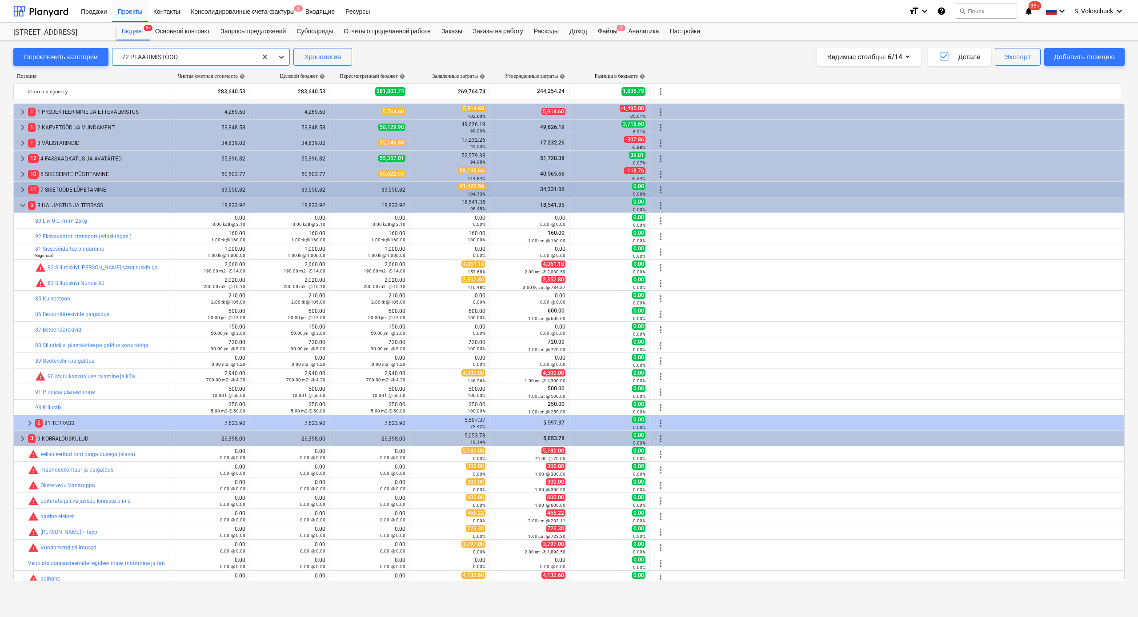
click at [24, 189] on span "keyboard_arrow_right" at bounding box center [22, 190] width 11 height 11
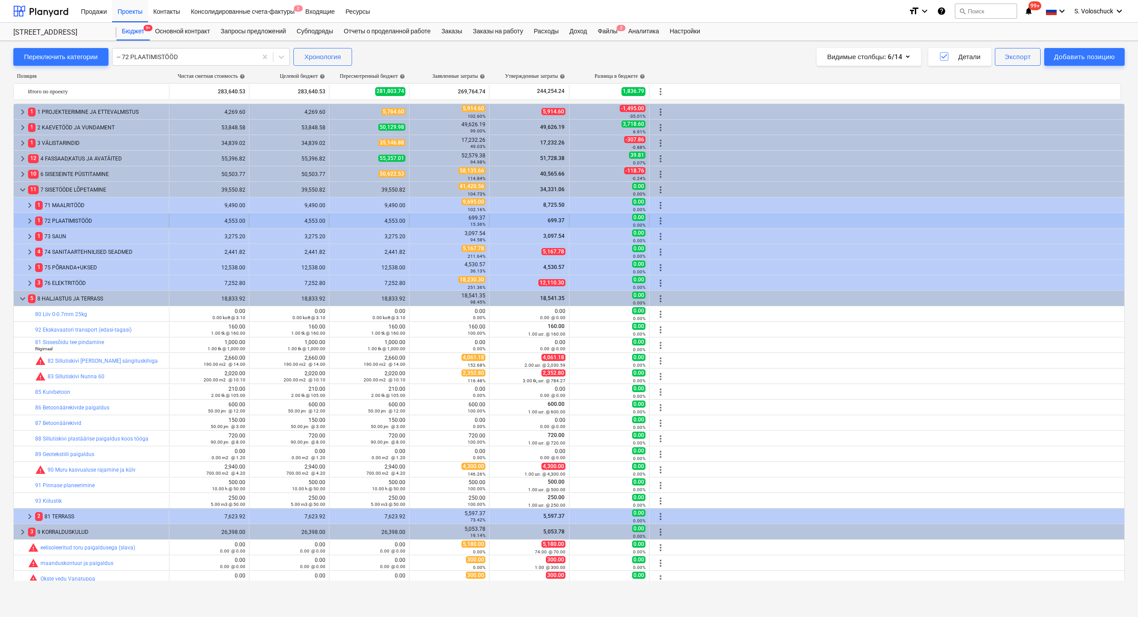
click at [31, 218] on span "keyboard_arrow_right" at bounding box center [29, 221] width 11 height 11
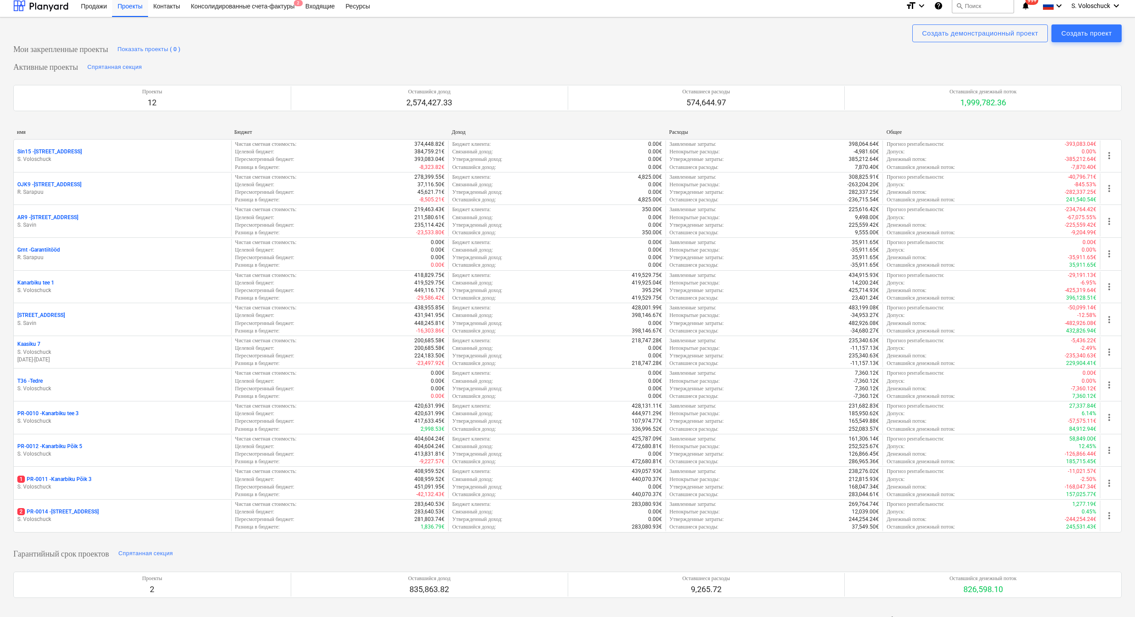
scroll to position [4, 0]
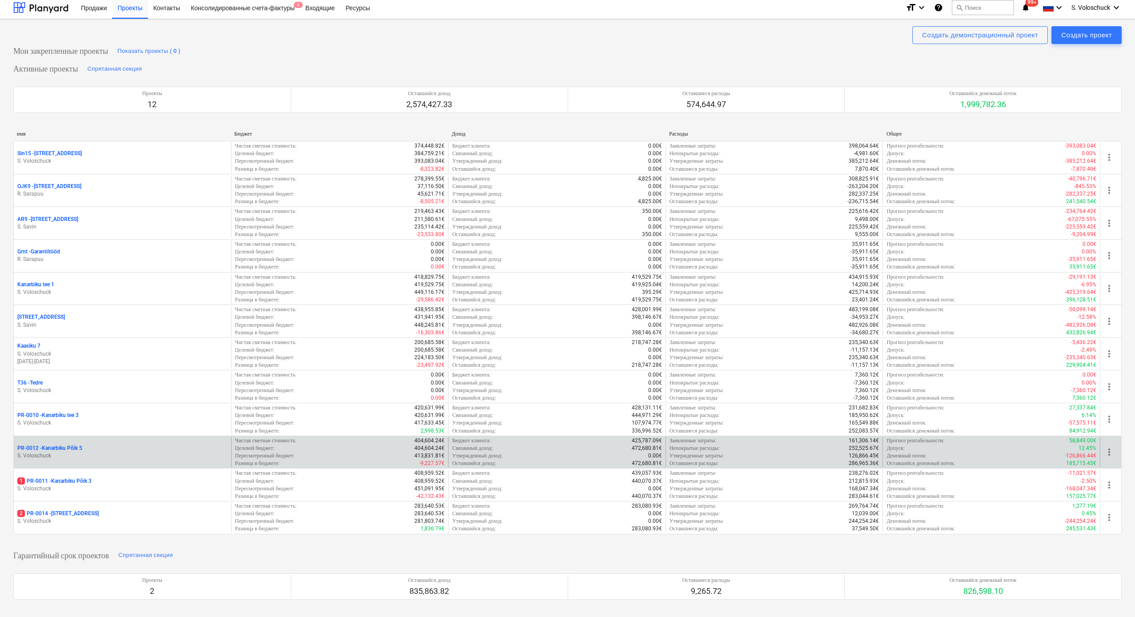
click at [113, 328] on div "PR-0012 - Kanarbiku Põik 5 S. Voloschuck" at bounding box center [122, 452] width 217 height 31
click at [111, 328] on div "PR-0012 - Kanarbiku Põik 5" at bounding box center [122, 449] width 210 height 8
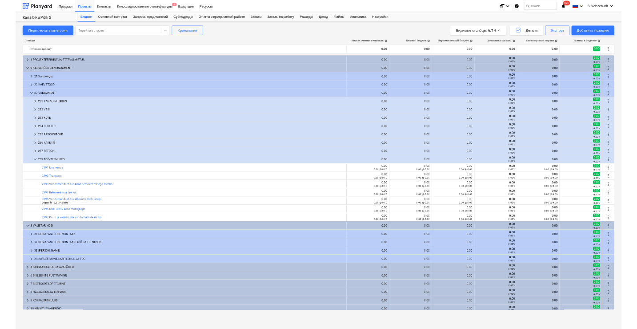
scroll to position [5, 0]
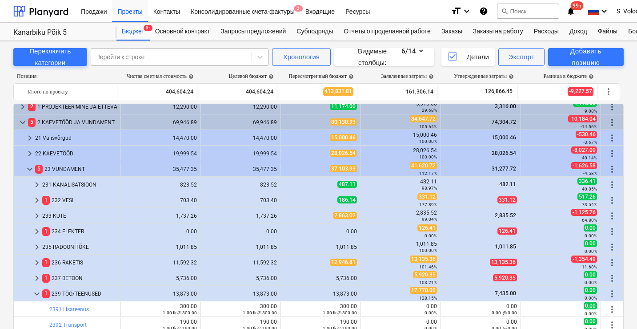
click at [157, 56] on div at bounding box center [172, 56] width 152 height 9
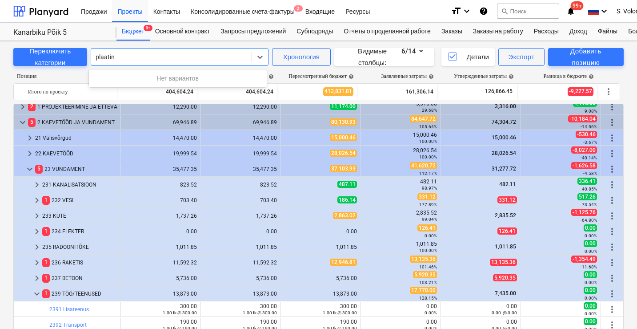
type input "plaati"
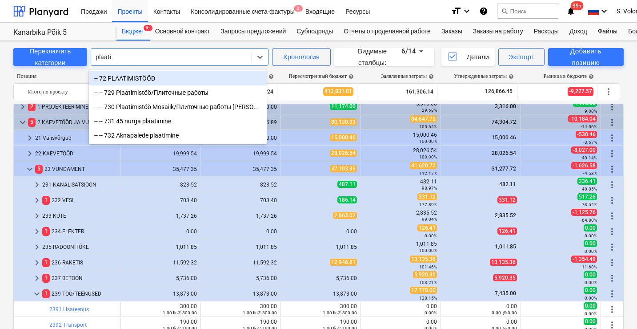
click at [149, 80] on div "-- 72 PLAATIMISTÖÖD" at bounding box center [178, 78] width 178 height 14
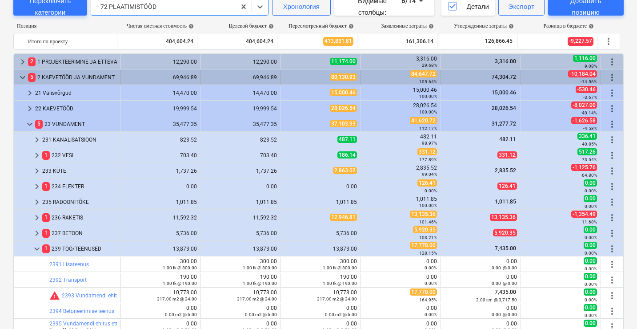
scroll to position [0, 0]
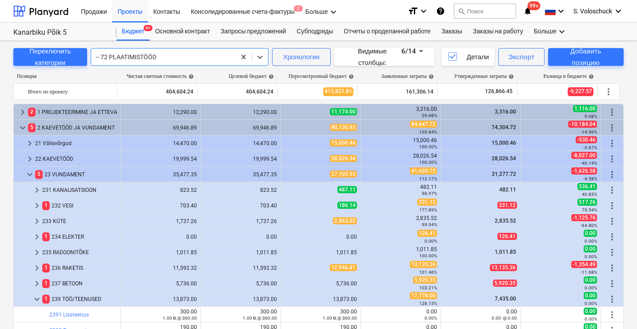
click at [189, 55] on div at bounding box center [164, 56] width 136 height 9
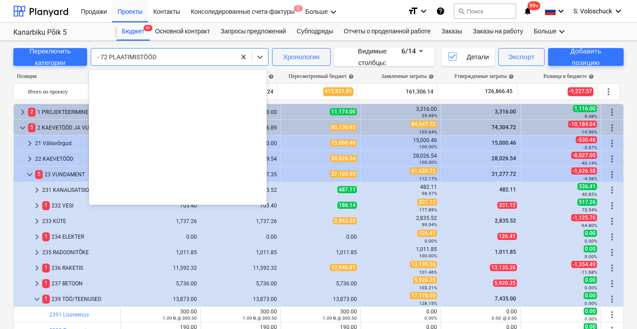
scroll to position [8420, 0]
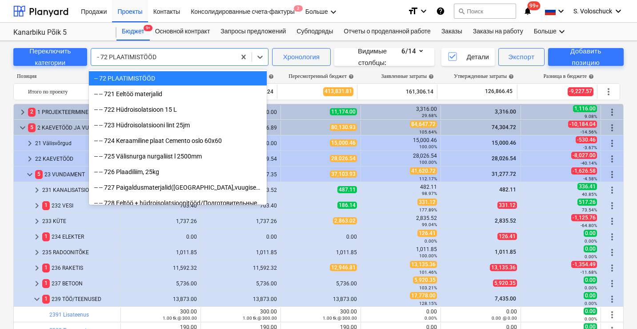
click at [190, 56] on div at bounding box center [164, 56] width 136 height 9
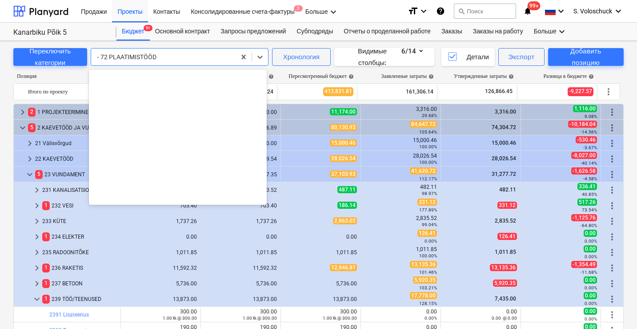
click at [191, 56] on div at bounding box center [164, 56] width 136 height 9
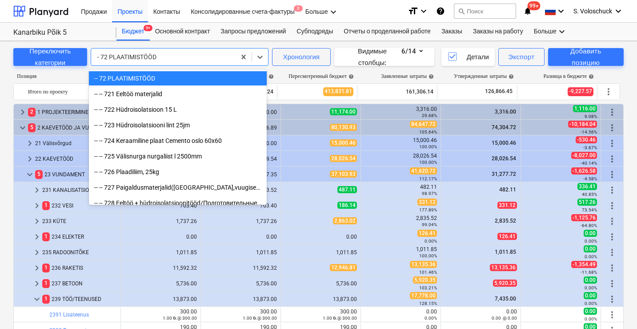
click at [173, 58] on div at bounding box center [164, 56] width 136 height 9
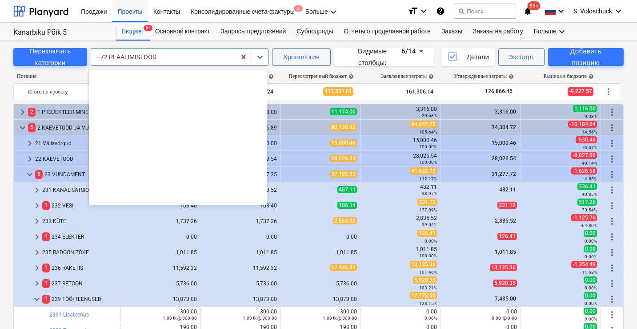
click at [173, 58] on div at bounding box center [164, 56] width 136 height 9
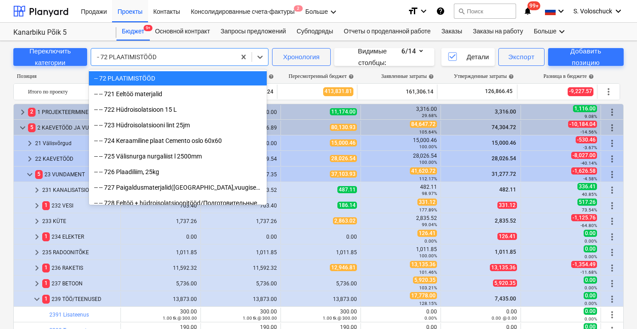
click at [173, 58] on div at bounding box center [164, 56] width 136 height 9
drag, startPoint x: 165, startPoint y: 54, endPoint x: 110, endPoint y: 55, distance: 55.1
click at [117, 59] on div "-- 72 PLAATIMISTÖÖD" at bounding box center [163, 57] width 145 height 12
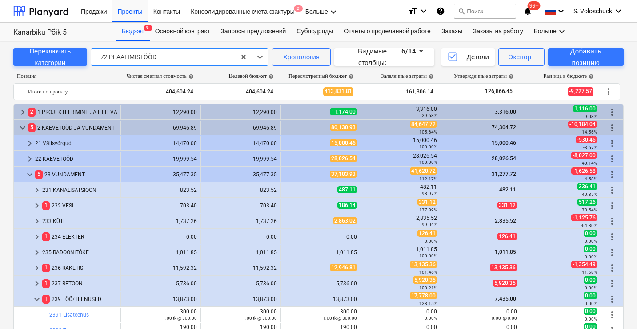
drag, startPoint x: 95, startPoint y: 54, endPoint x: 163, endPoint y: 56, distance: 67.6
click at [163, 56] on div "-- 72 PLAATIMISTÖÖD" at bounding box center [163, 57] width 145 height 12
click at [159, 56] on div at bounding box center [164, 56] width 136 height 9
click at [177, 275] on div "keyboard_arrow_right 1 237 BETOON 5,736.00 5,736.00 5,736.00 5,920.35 103.21% 5…" at bounding box center [319, 282] width 610 height 15
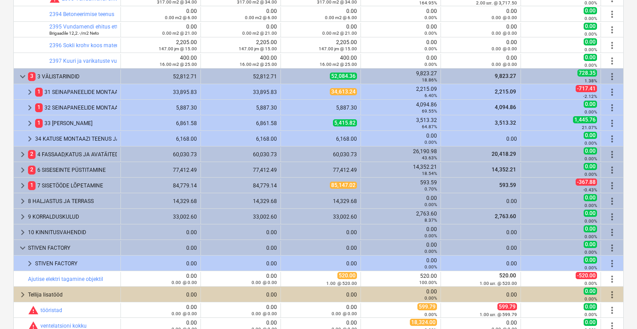
scroll to position [233, 0]
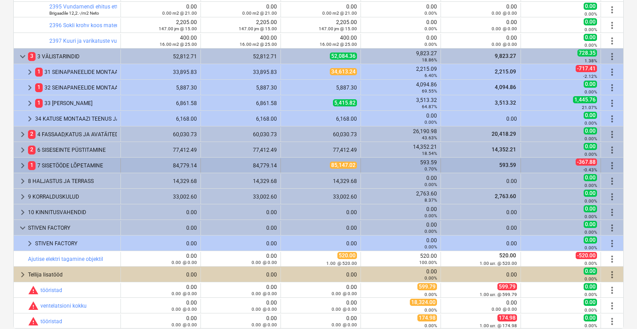
click at [37, 165] on div "1 7 SISETÖÖDE LÕPETAMINE" at bounding box center [72, 165] width 89 height 14
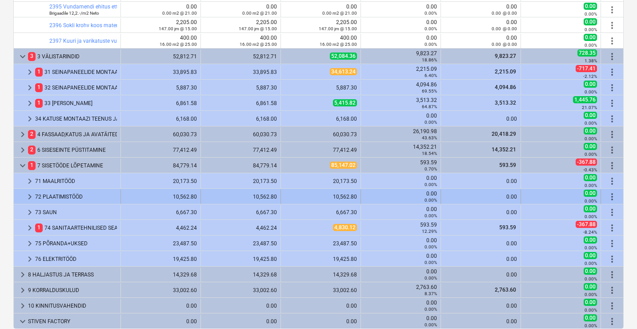
click at [53, 196] on div "72 PLAATIMISTÖÖD" at bounding box center [76, 196] width 82 height 14
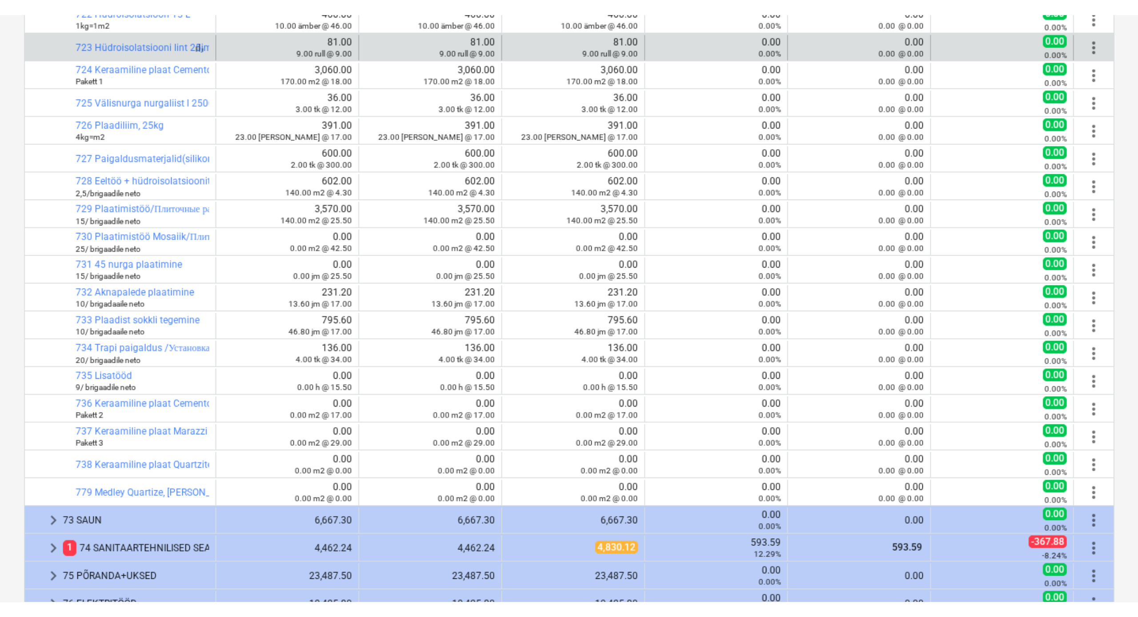
scroll to position [0, 0]
